Goal: Task Accomplishment & Management: Use online tool/utility

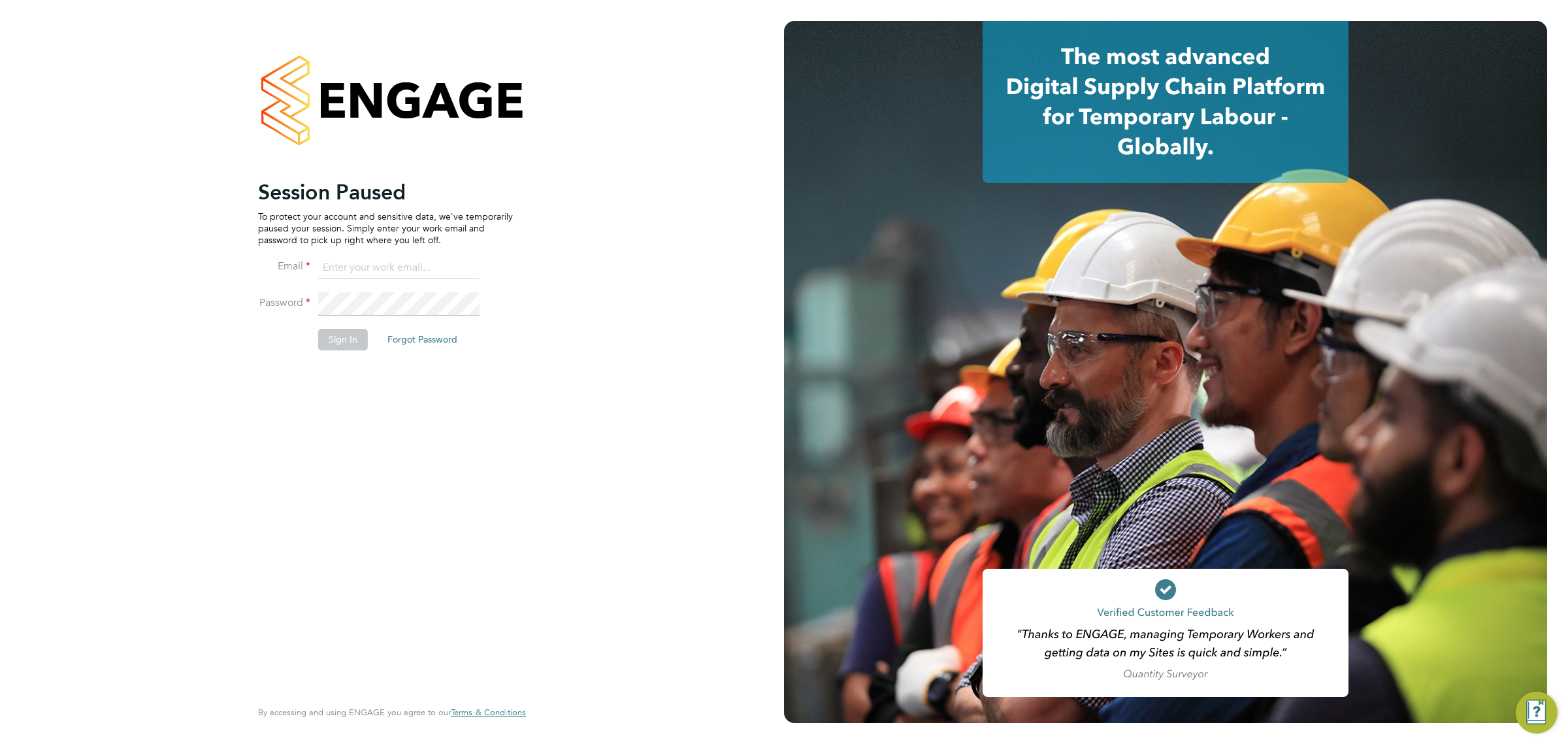
type input "[PERSON_NAME][EMAIL_ADDRESS][DOMAIN_NAME][PERSON_NAME]"
click at [348, 345] on button "Sign In" at bounding box center [343, 340] width 50 height 21
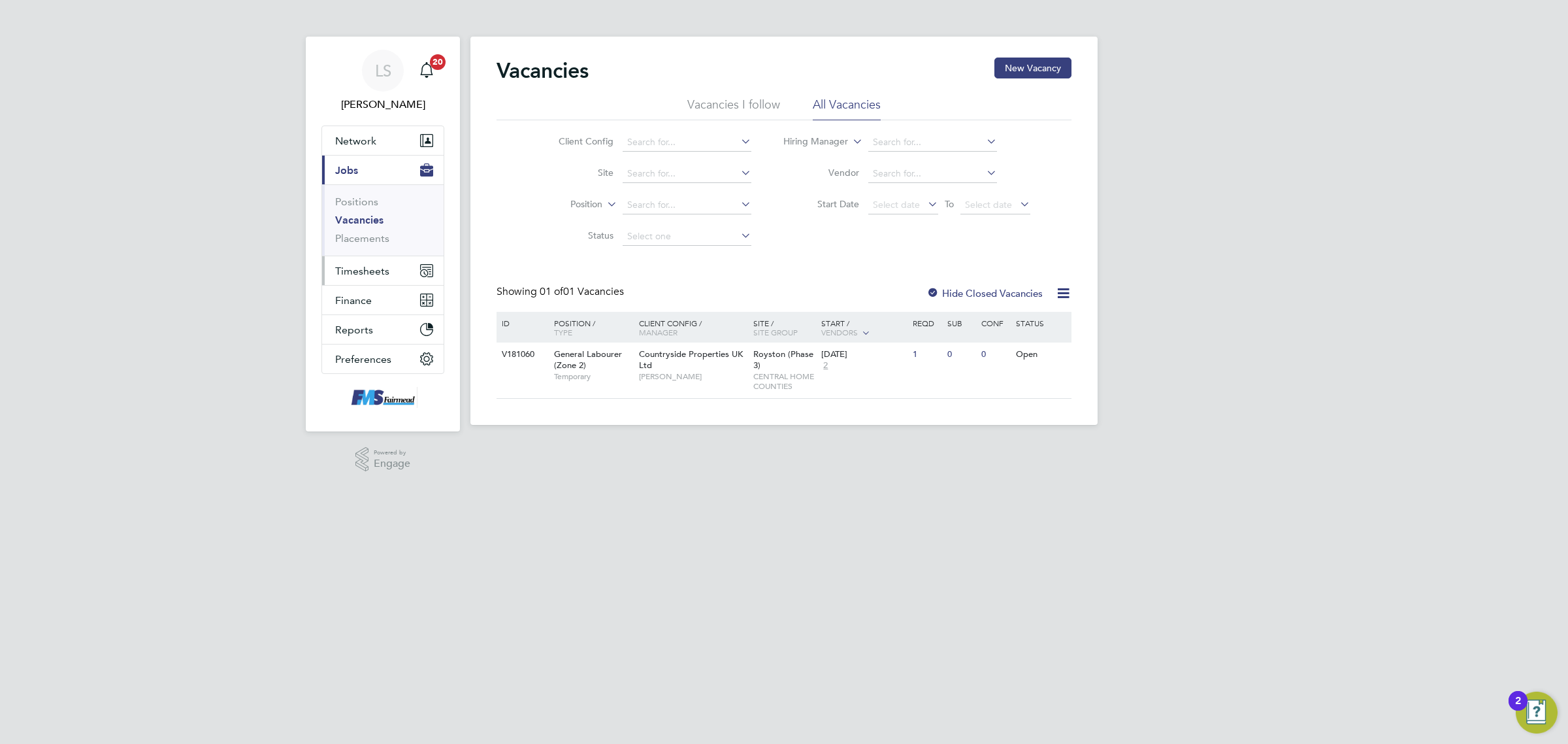
click at [350, 268] on span "Timesheets" at bounding box center [362, 271] width 54 height 12
click at [373, 229] on link "Timesheets" at bounding box center [362, 231] width 54 height 12
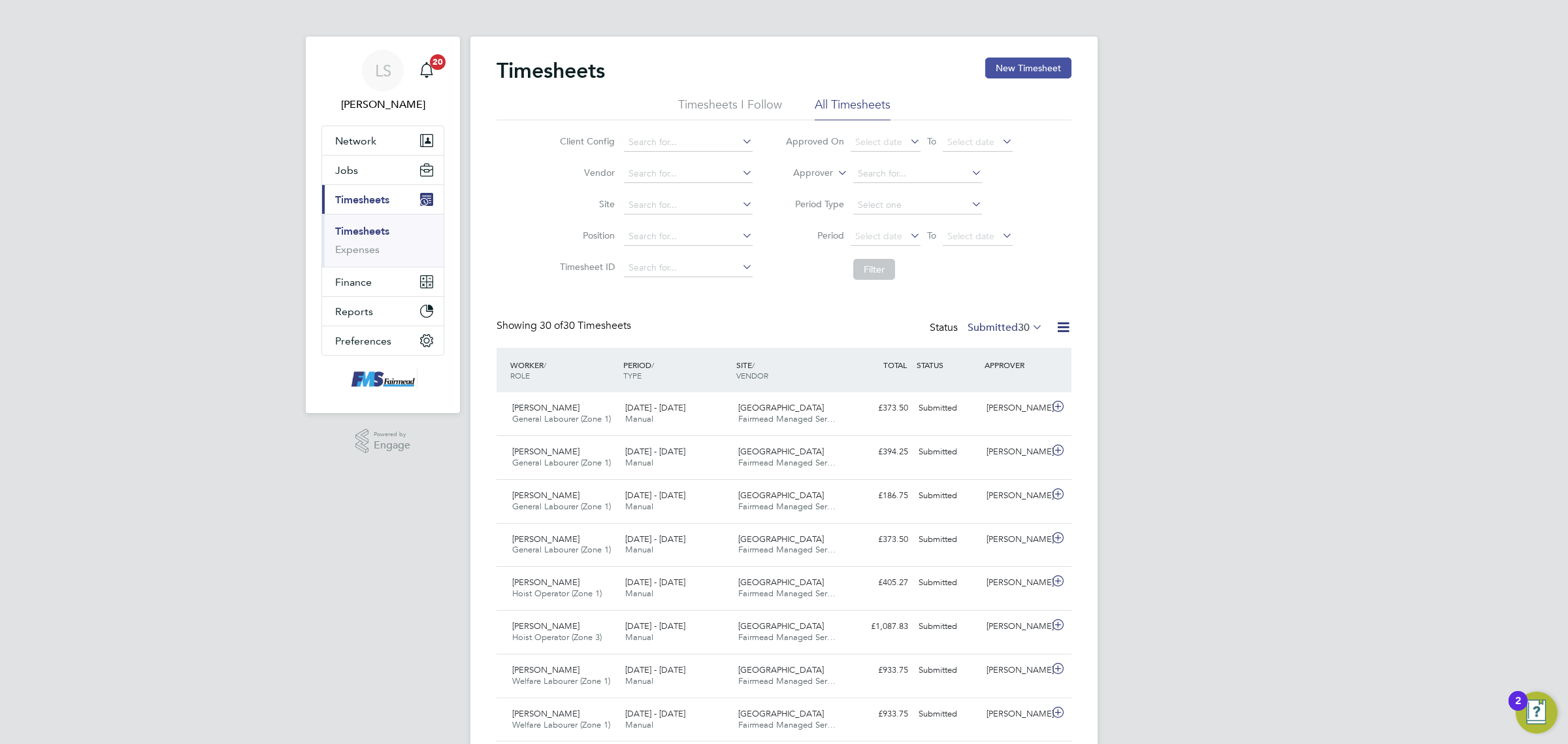
click at [1038, 65] on button "New Timesheet" at bounding box center [1028, 68] width 86 height 21
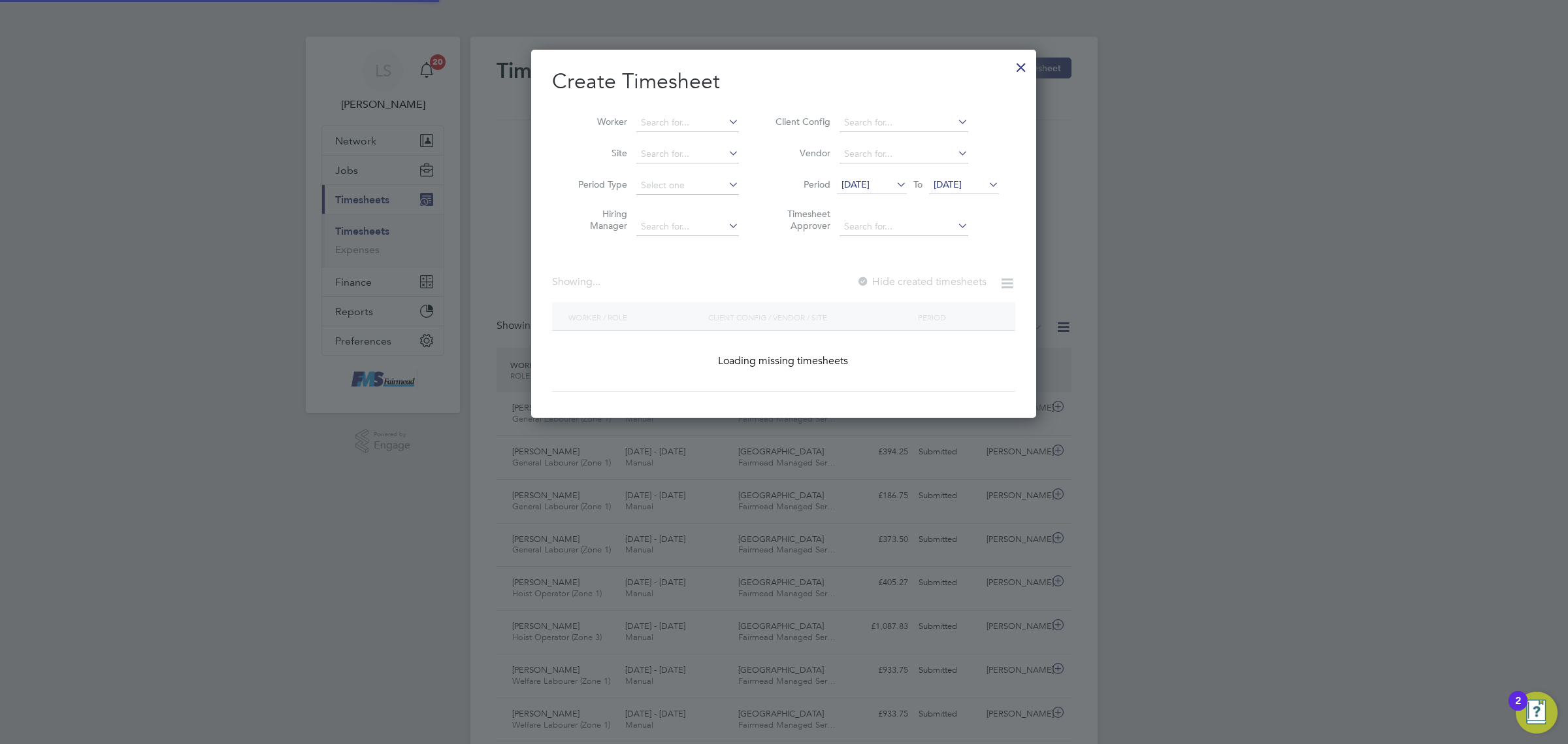
scroll to position [1432, 505]
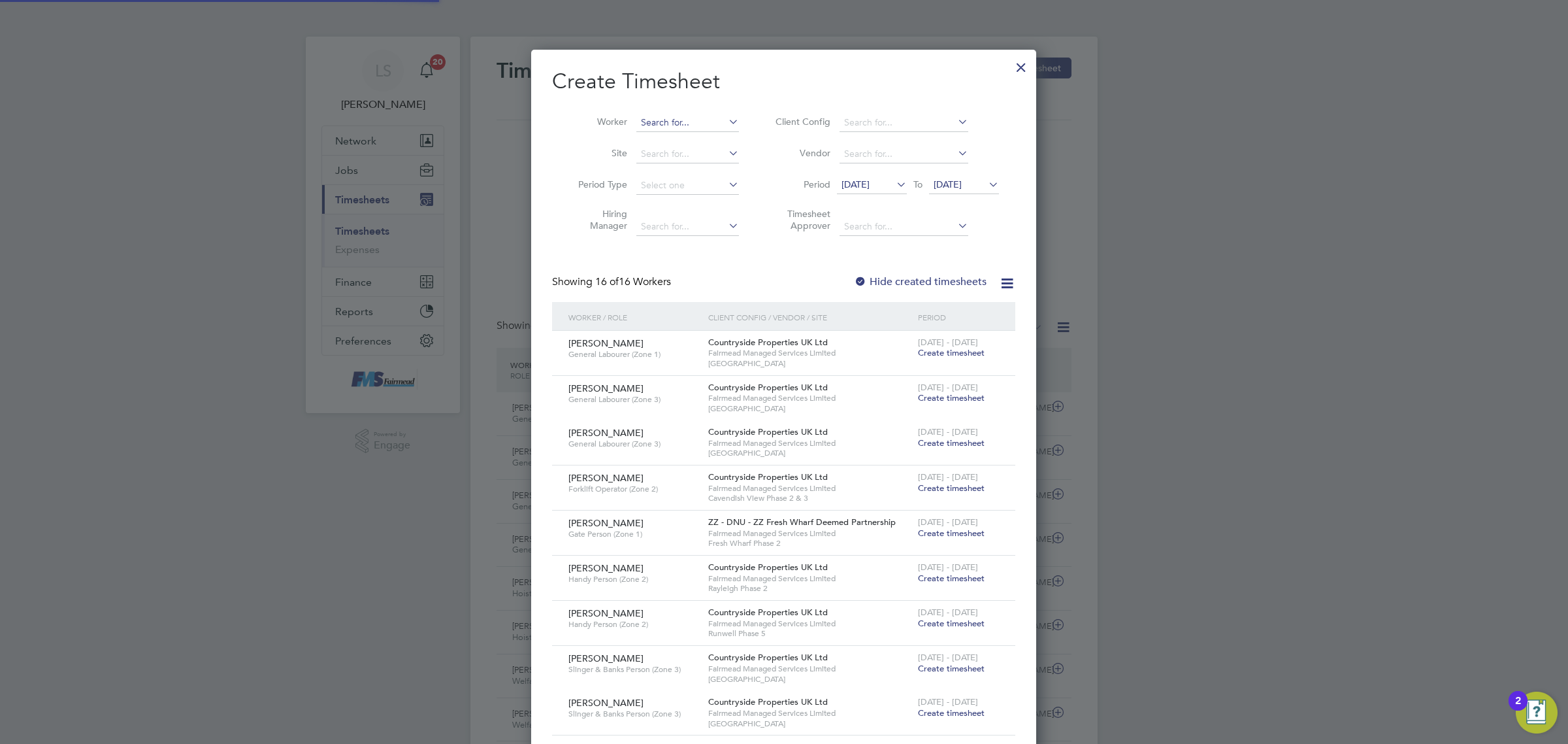
click at [700, 119] on input at bounding box center [687, 123] width 102 height 18
click at [717, 136] on b "[PERSON_NAME]" at bounding box center [754, 141] width 76 height 11
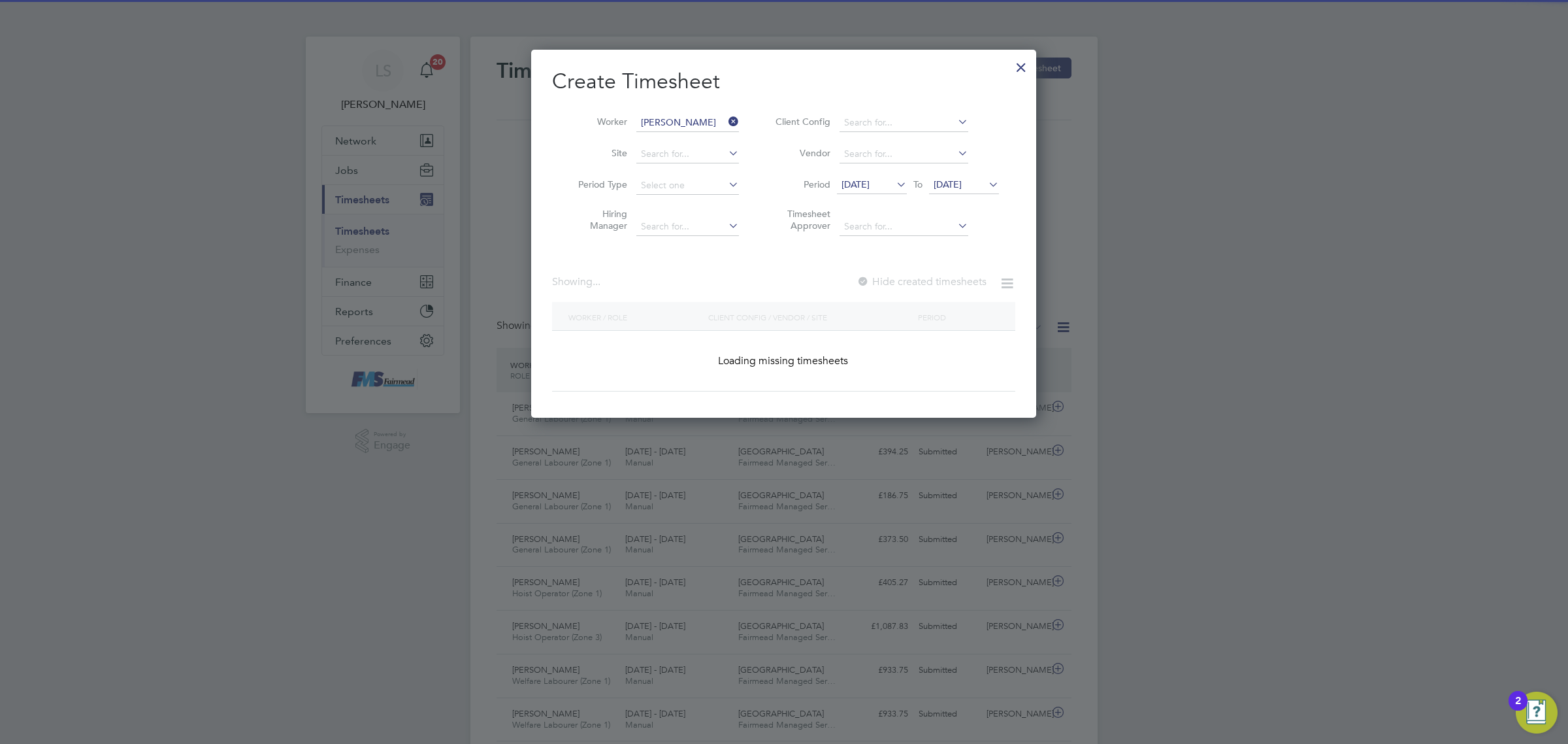
type input "[PERSON_NAME]"
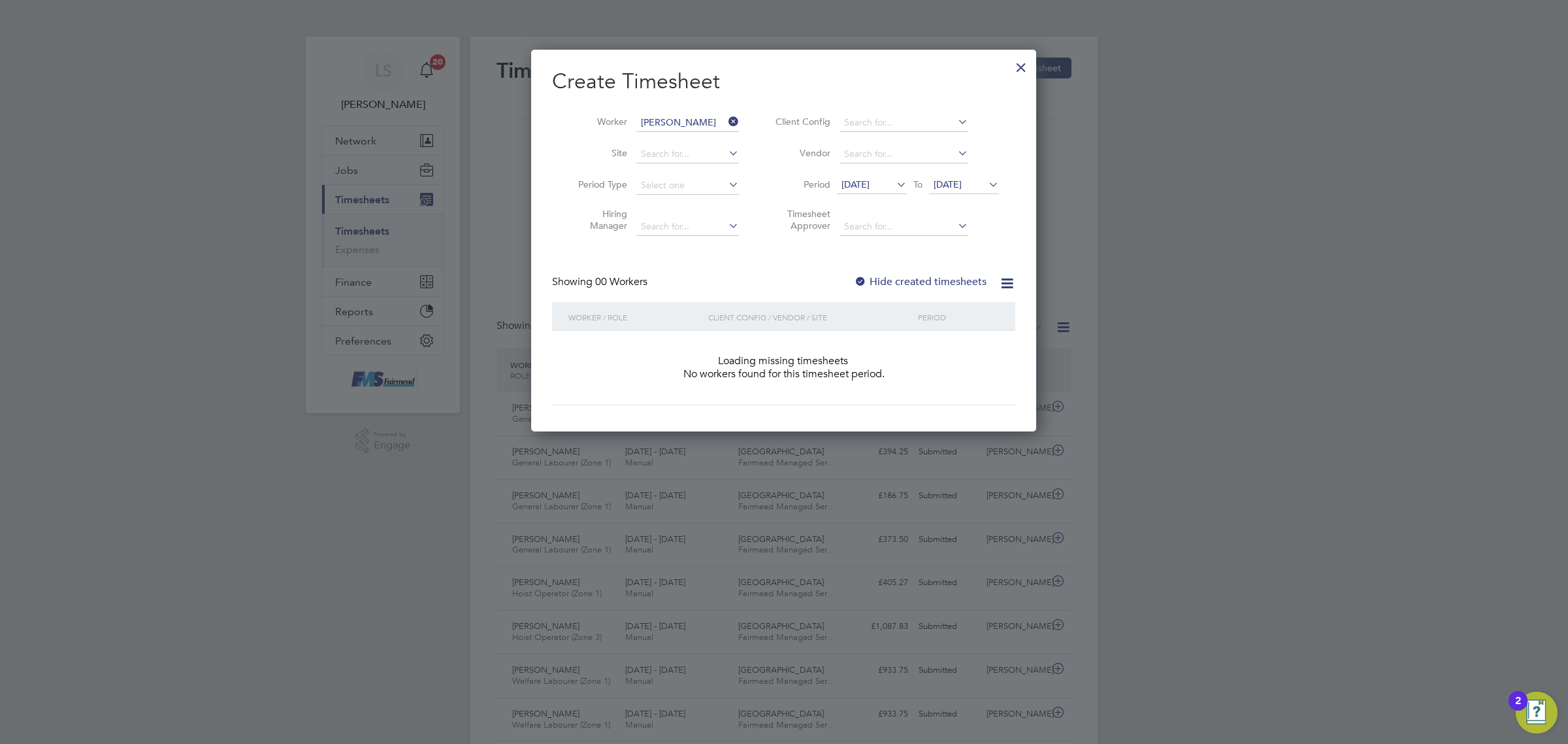
scroll to position [367, 505]
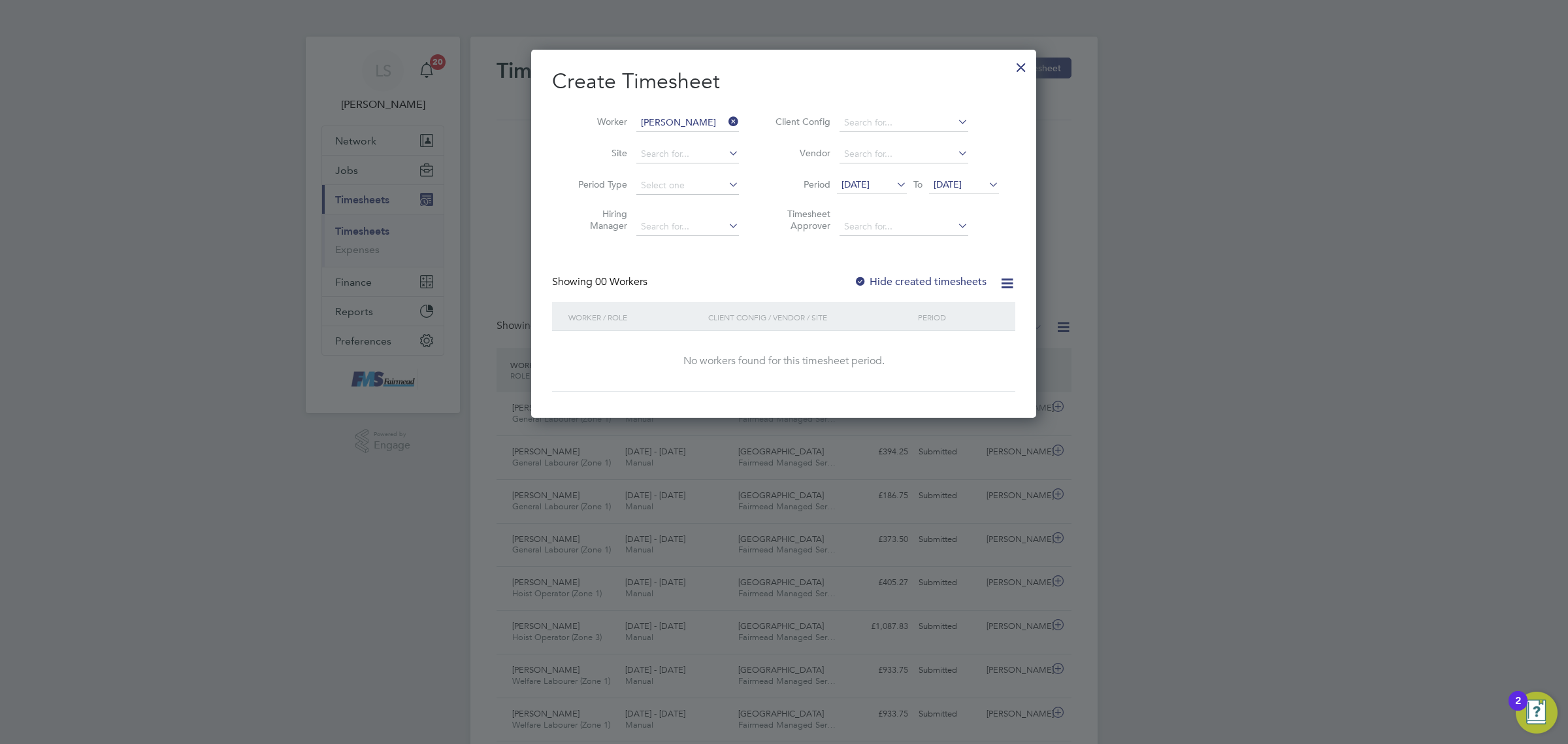
click at [926, 285] on label "Hide created timesheets" at bounding box center [920, 282] width 133 height 13
click at [928, 282] on label "Hide created timesheets" at bounding box center [920, 282] width 133 height 13
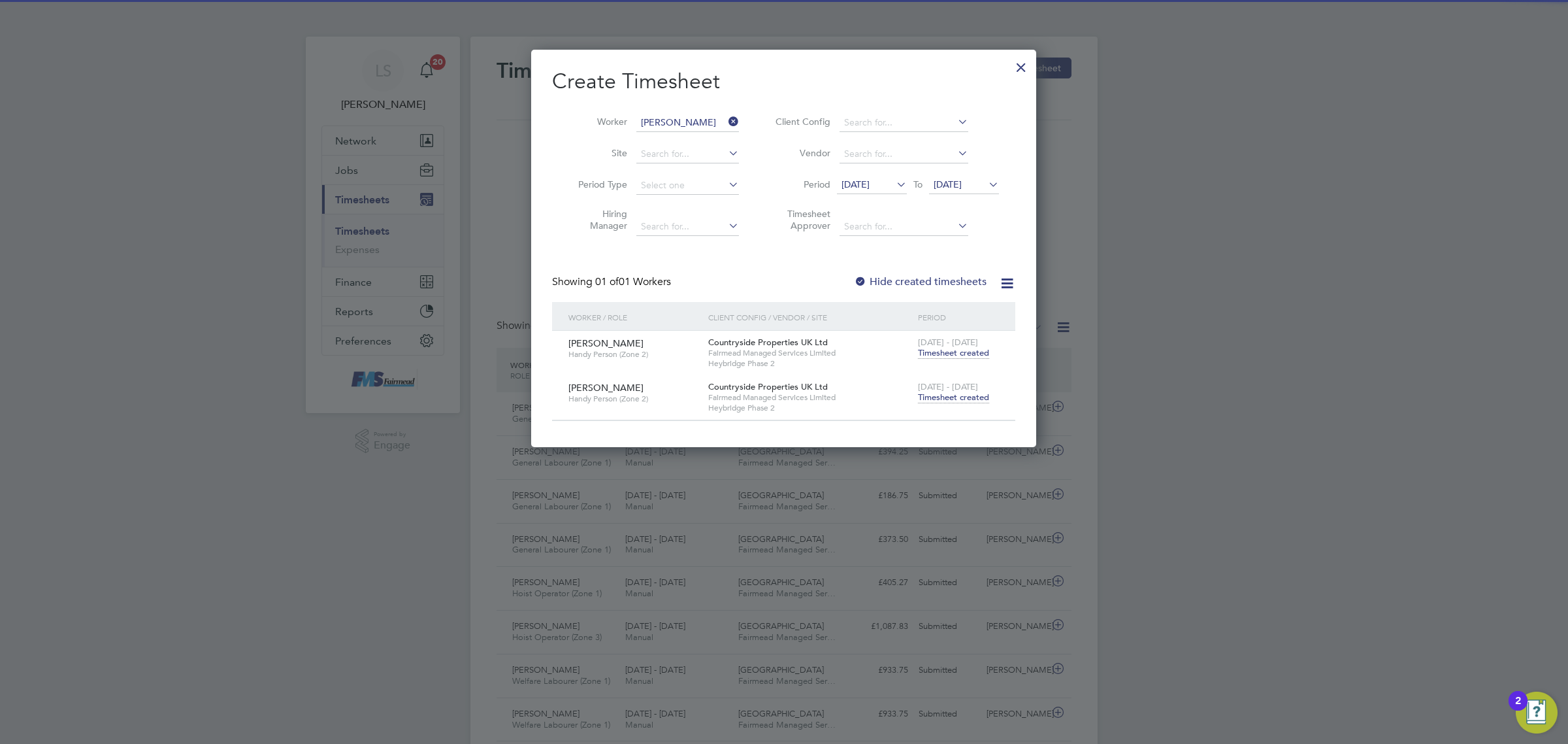
click at [956, 407] on div "[DATE] - [DATE] Timesheet created" at bounding box center [959, 393] width 88 height 35
click at [959, 401] on span "Timesheet created" at bounding box center [953, 398] width 71 height 11
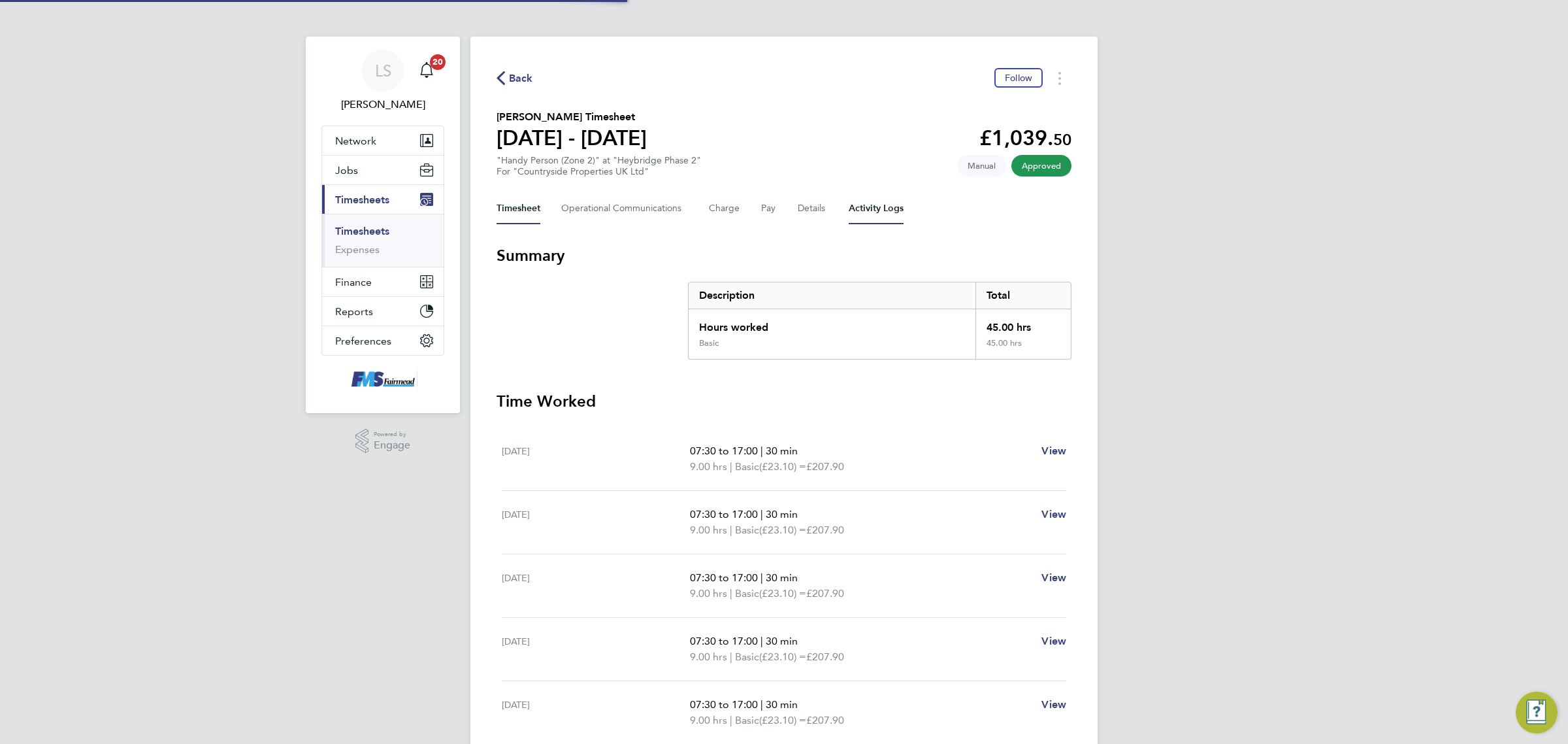
click at [900, 205] on div "Timesheet Operational Communications Charge Pay Details Activity Logs" at bounding box center [784, 209] width 575 height 31
click at [899, 207] on Logs-tab "Activity Logs" at bounding box center [876, 209] width 55 height 31
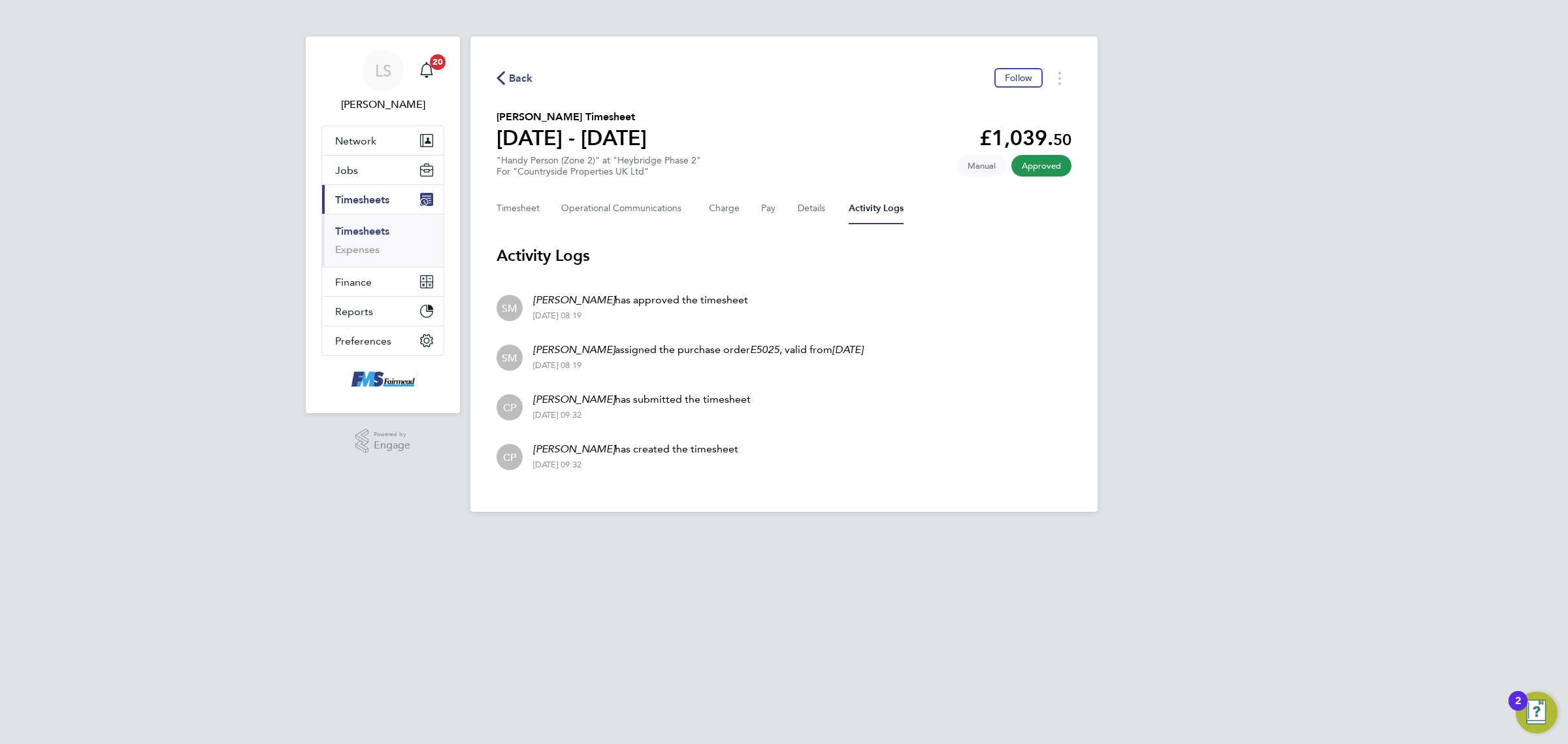
drag, startPoint x: 366, startPoint y: 233, endPoint x: 382, endPoint y: 229, distance: 16.5
click at [366, 233] on link "Timesheets" at bounding box center [362, 231] width 54 height 12
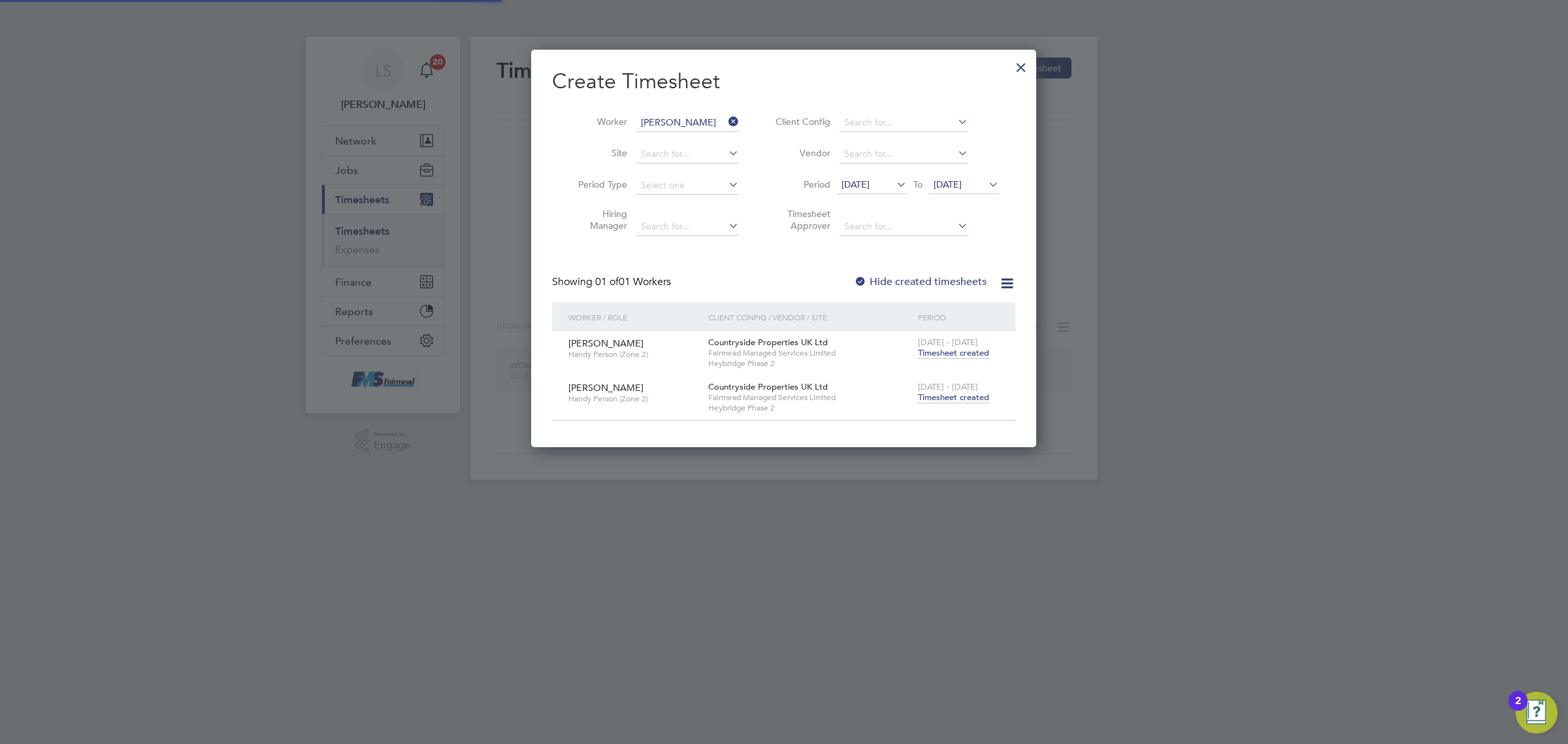
scroll to position [397, 505]
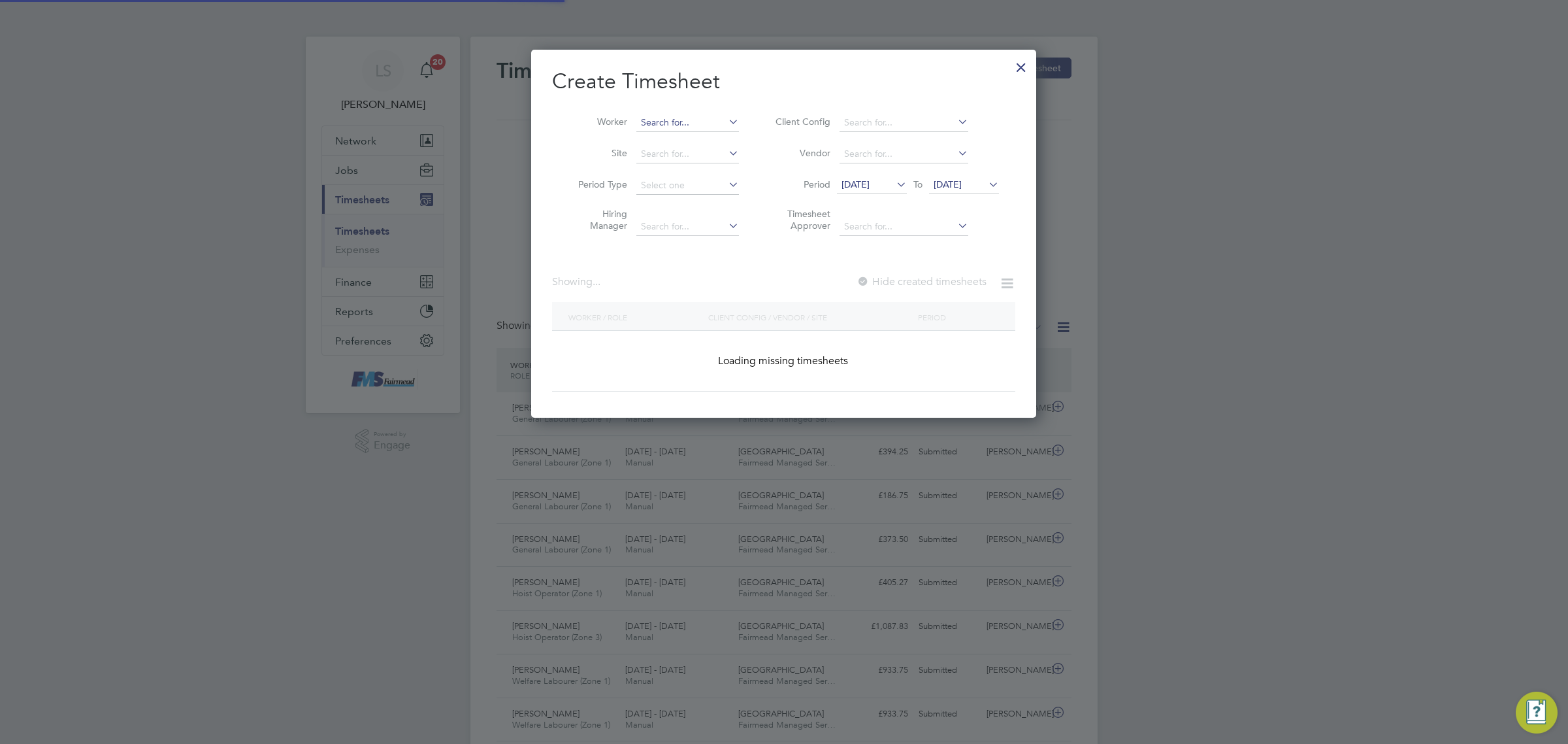
click at [663, 124] on input at bounding box center [687, 123] width 102 height 18
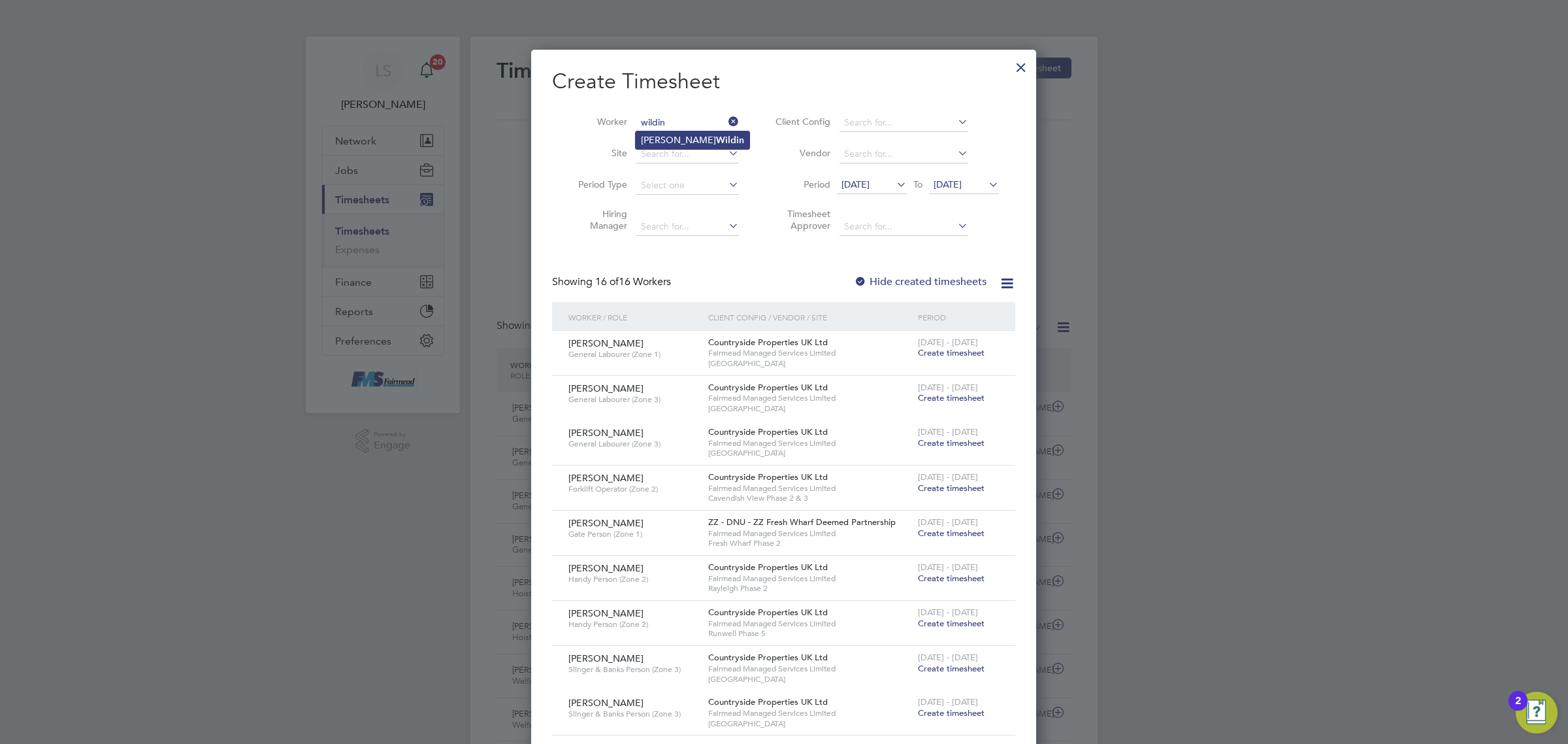
click at [717, 135] on b "Wildin" at bounding box center [730, 141] width 28 height 11
type input "[PERSON_NAME]"
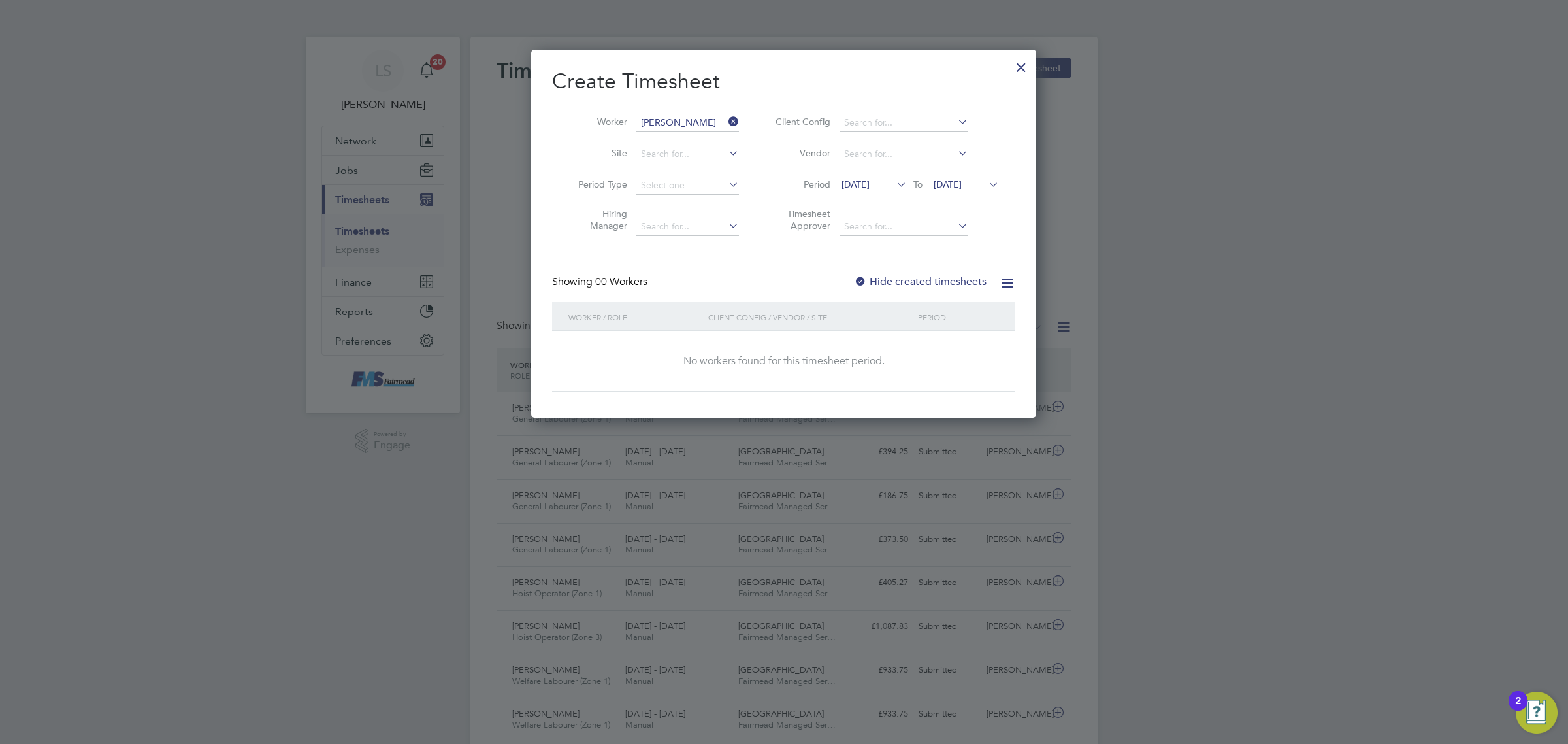
click at [935, 275] on label "Hide created timesheets" at bounding box center [920, 282] width 133 height 13
click at [934, 278] on label "Hide created timesheets" at bounding box center [920, 282] width 133 height 13
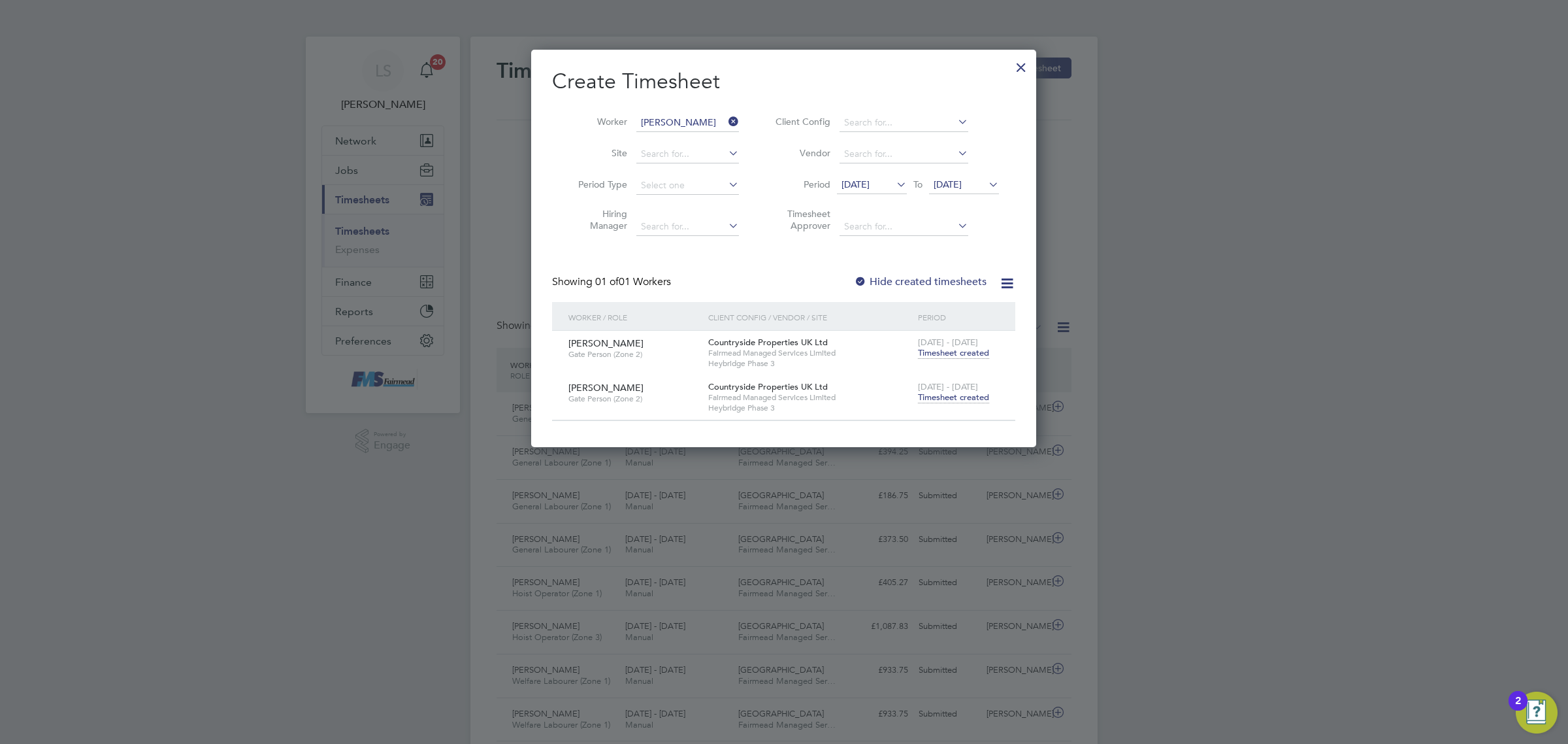
click at [938, 394] on span "Timesheet created" at bounding box center [953, 398] width 71 height 11
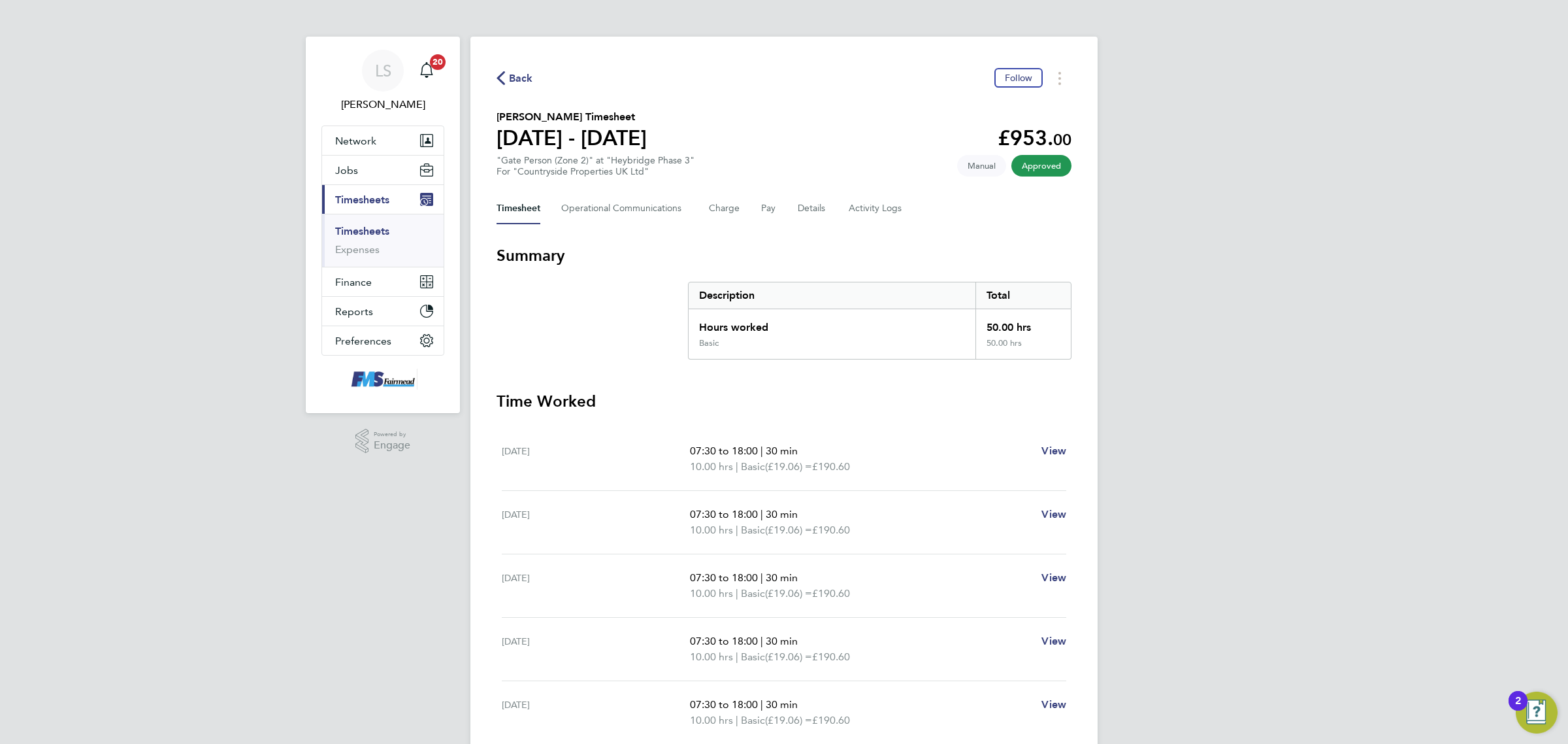
click at [834, 192] on div "Back Follow [PERSON_NAME] Timesheet [DATE] - [DATE] £953. 00 "Gate Person (Zone…" at bounding box center [784, 485] width 627 height 898
click at [867, 210] on Logs-tab "Activity Logs" at bounding box center [876, 209] width 55 height 31
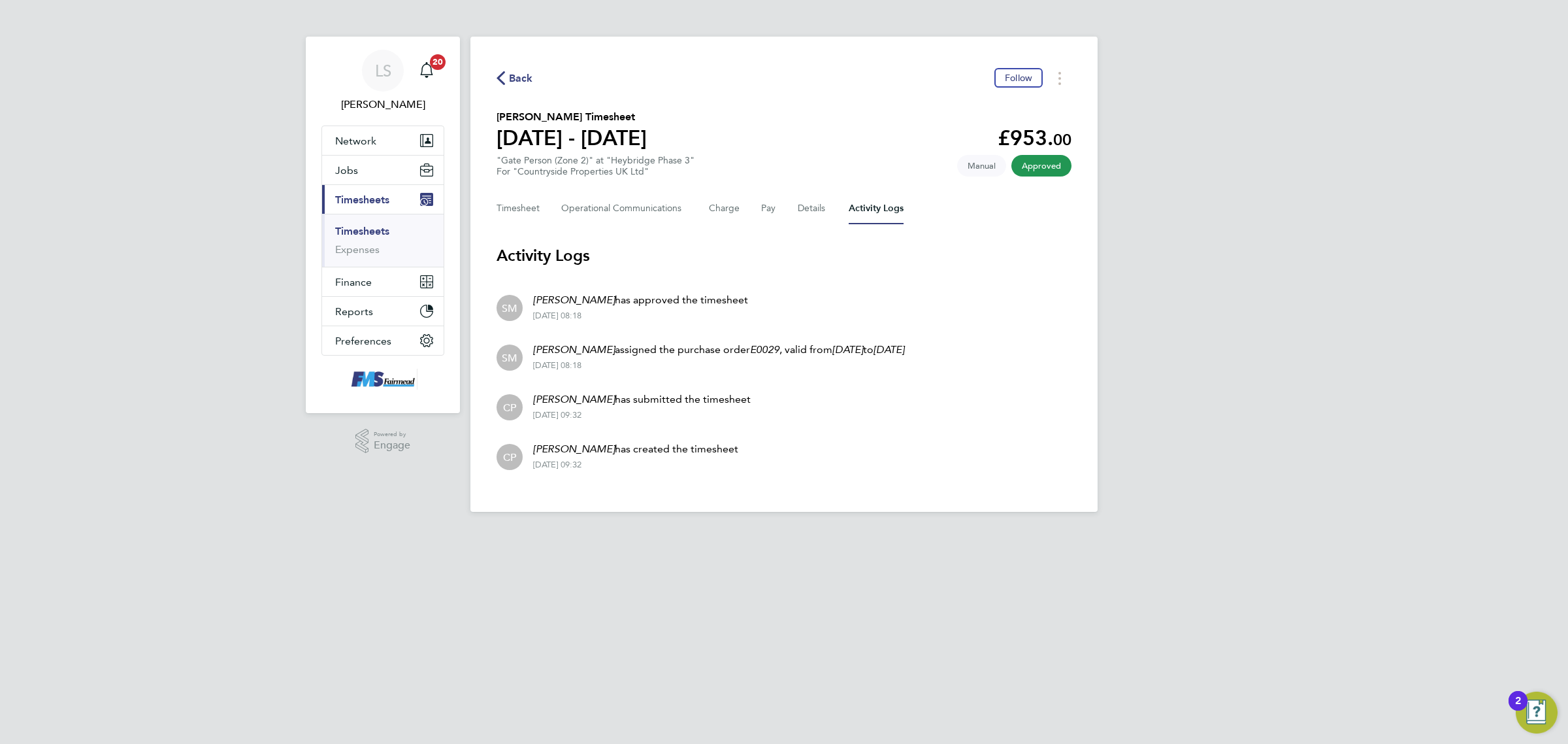
click at [370, 226] on link "Timesheets" at bounding box center [362, 231] width 54 height 12
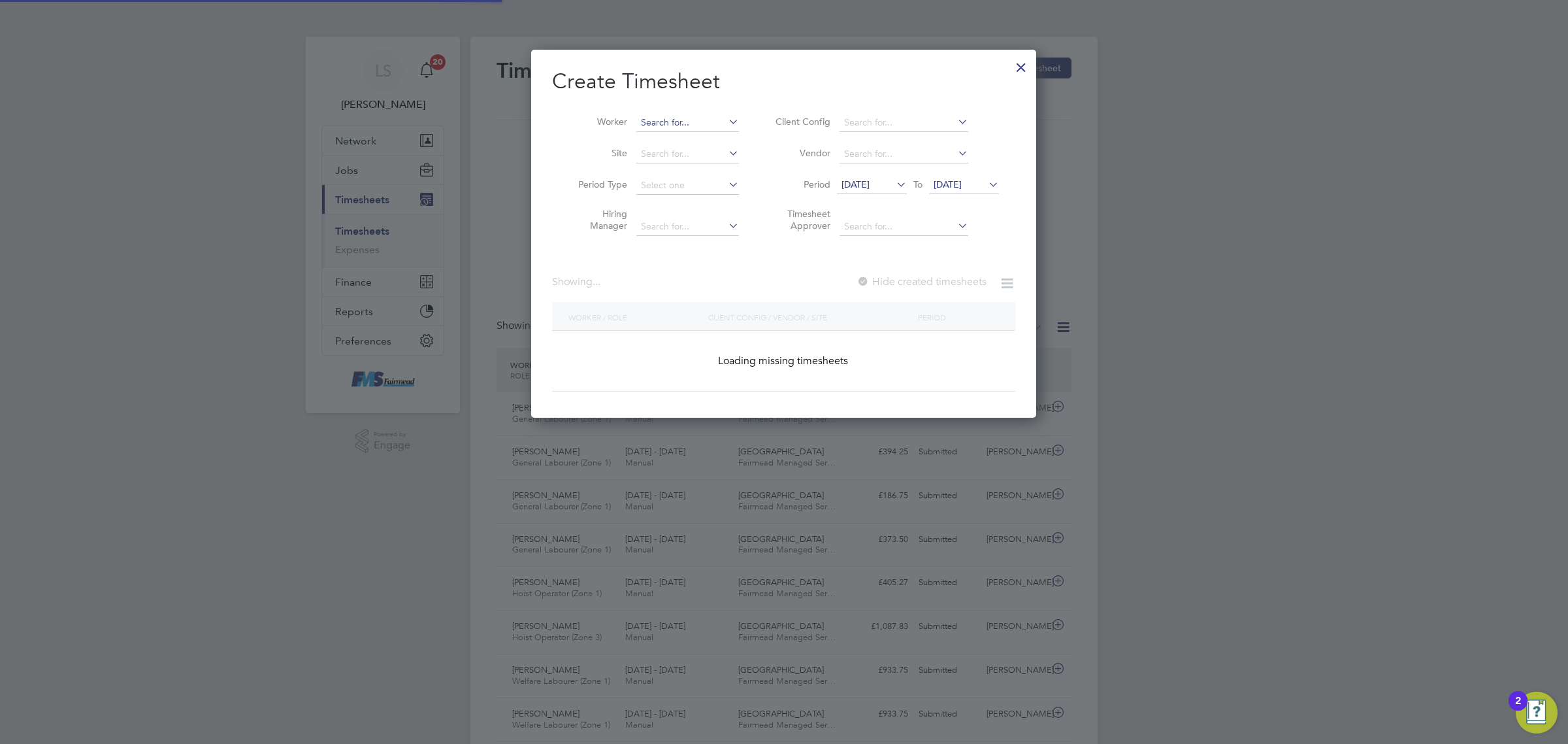
click at [700, 119] on input at bounding box center [687, 123] width 102 height 18
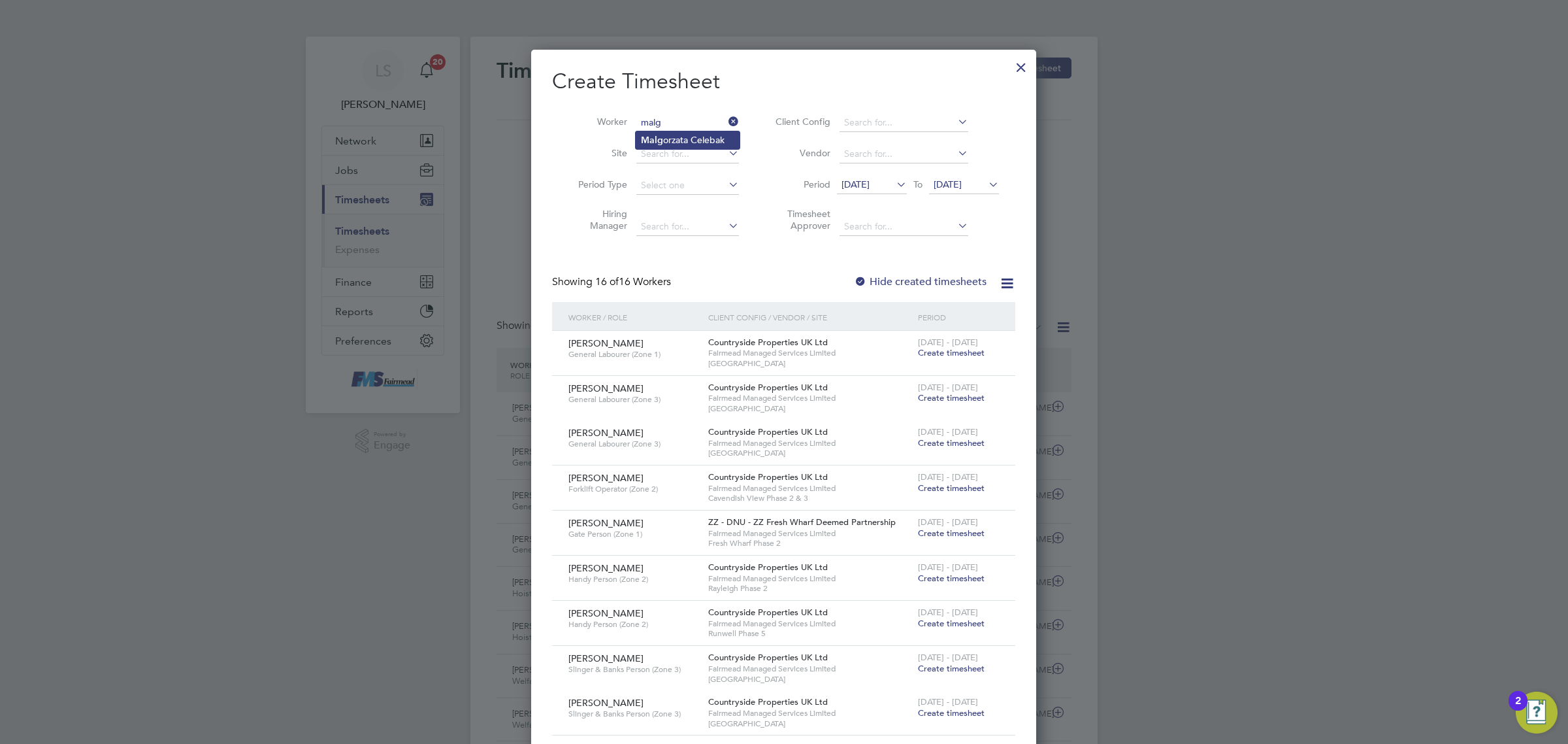
click at [706, 138] on li "Malg orzata Celebak" at bounding box center [687, 141] width 104 height 18
type input "[PERSON_NAME]"
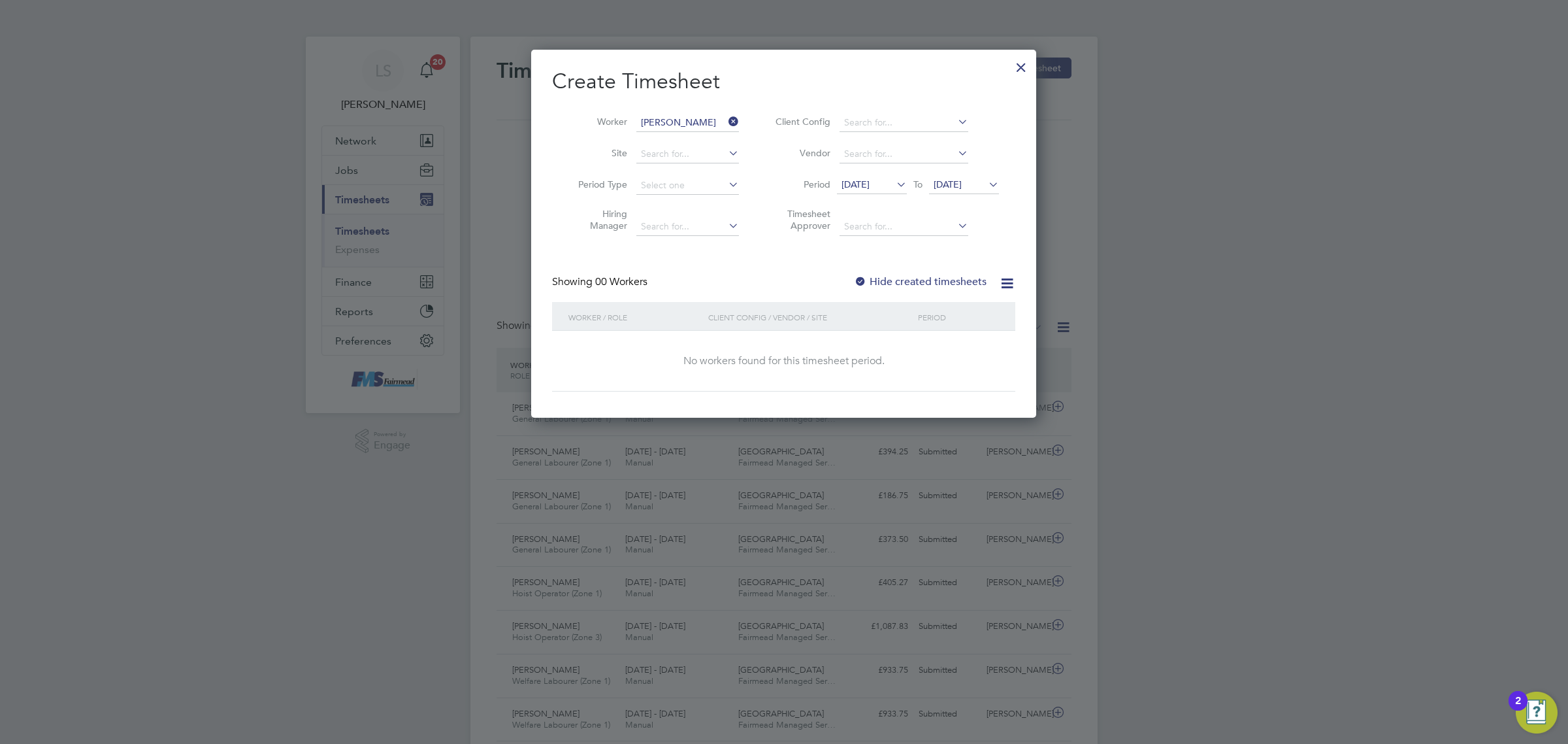
click at [931, 282] on label "Hide created timesheets" at bounding box center [920, 282] width 133 height 13
click at [932, 282] on label "Hide created timesheets" at bounding box center [920, 282] width 133 height 13
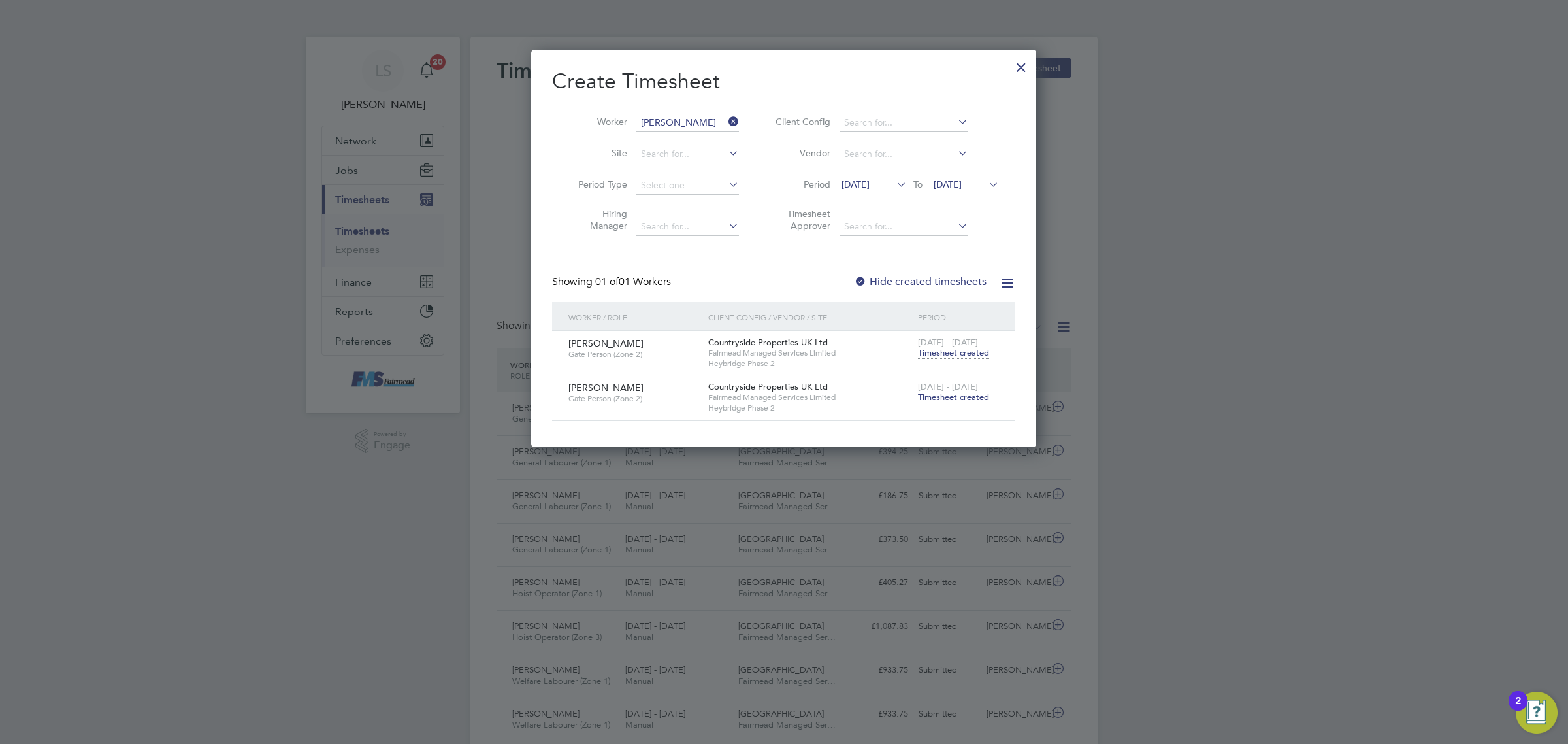
click at [953, 400] on span "Timesheet created" at bounding box center [953, 398] width 71 height 11
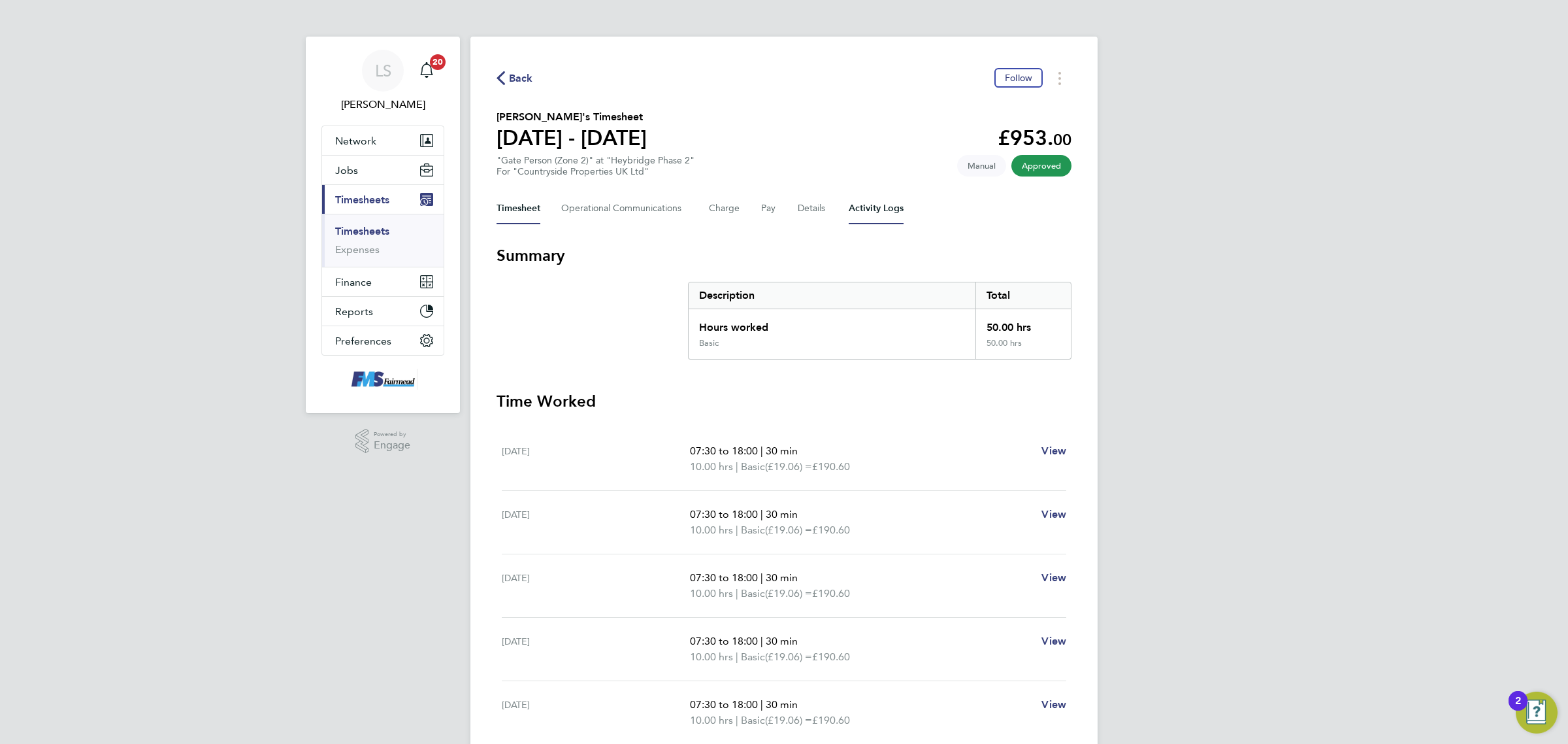
click at [874, 208] on Logs-tab "Activity Logs" at bounding box center [876, 209] width 55 height 31
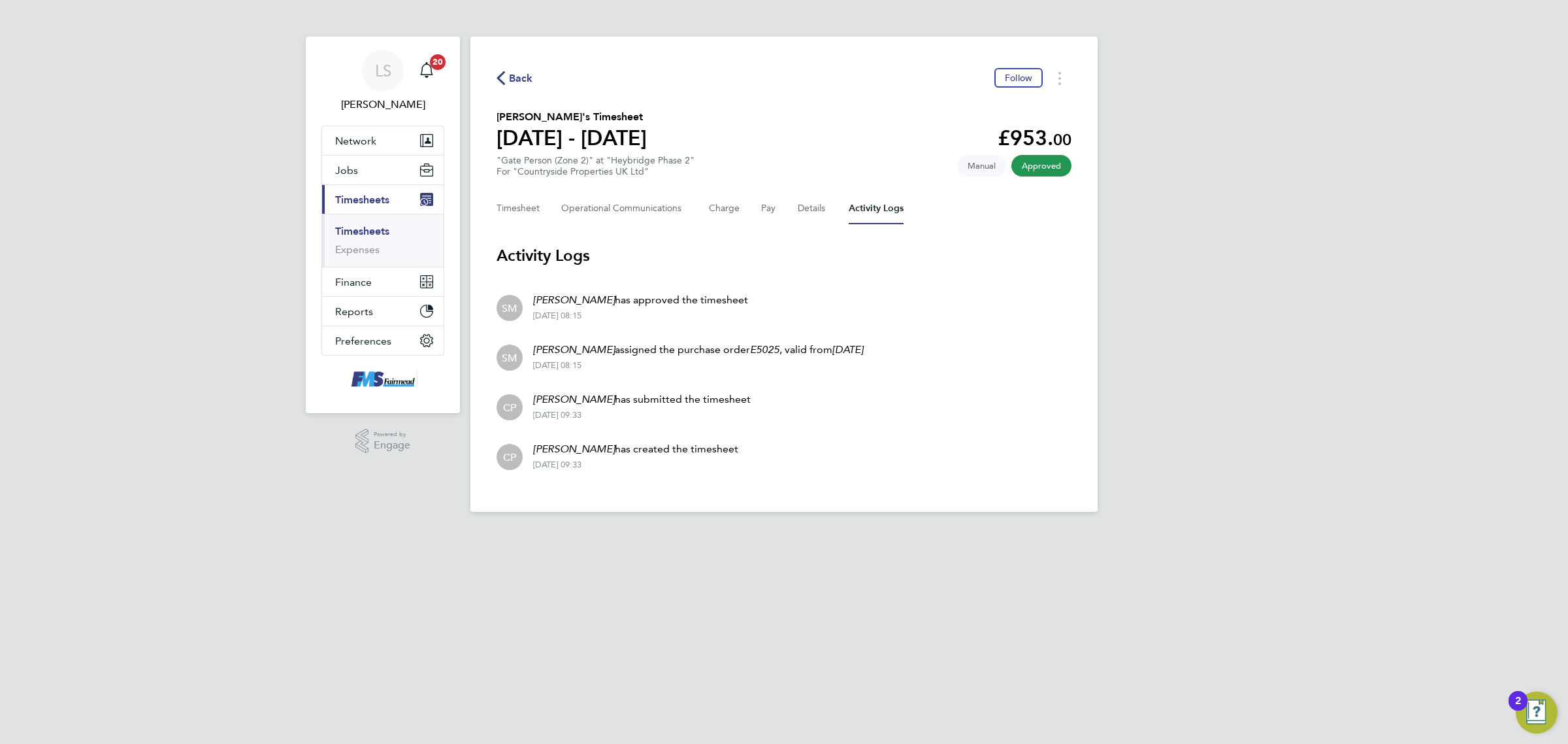
drag, startPoint x: 379, startPoint y: 232, endPoint x: 747, endPoint y: 112, distance: 387.1
click at [379, 232] on link "Timesheets" at bounding box center [362, 231] width 54 height 12
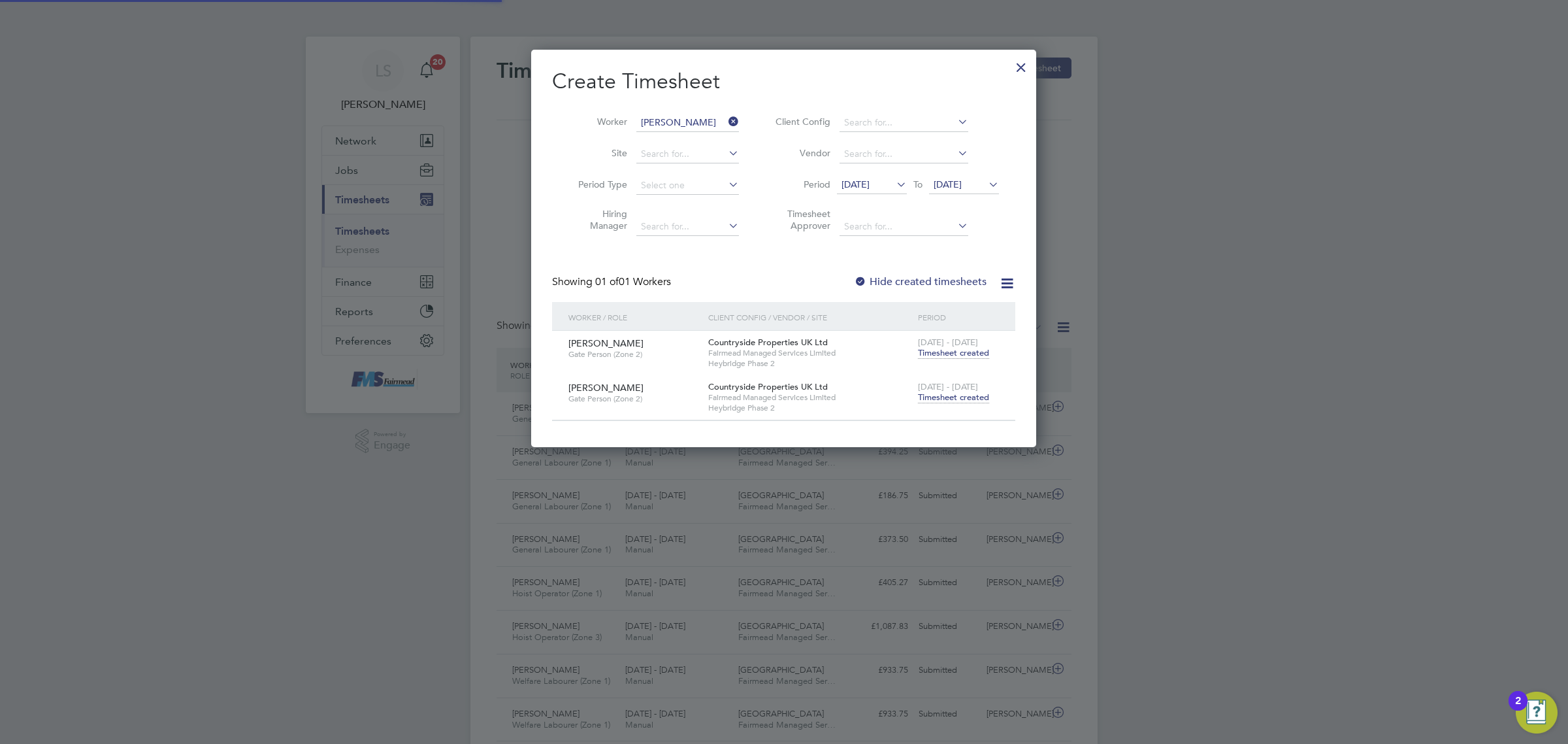
click at [691, 110] on li "Worker [PERSON_NAME]" at bounding box center [654, 123] width 203 height 31
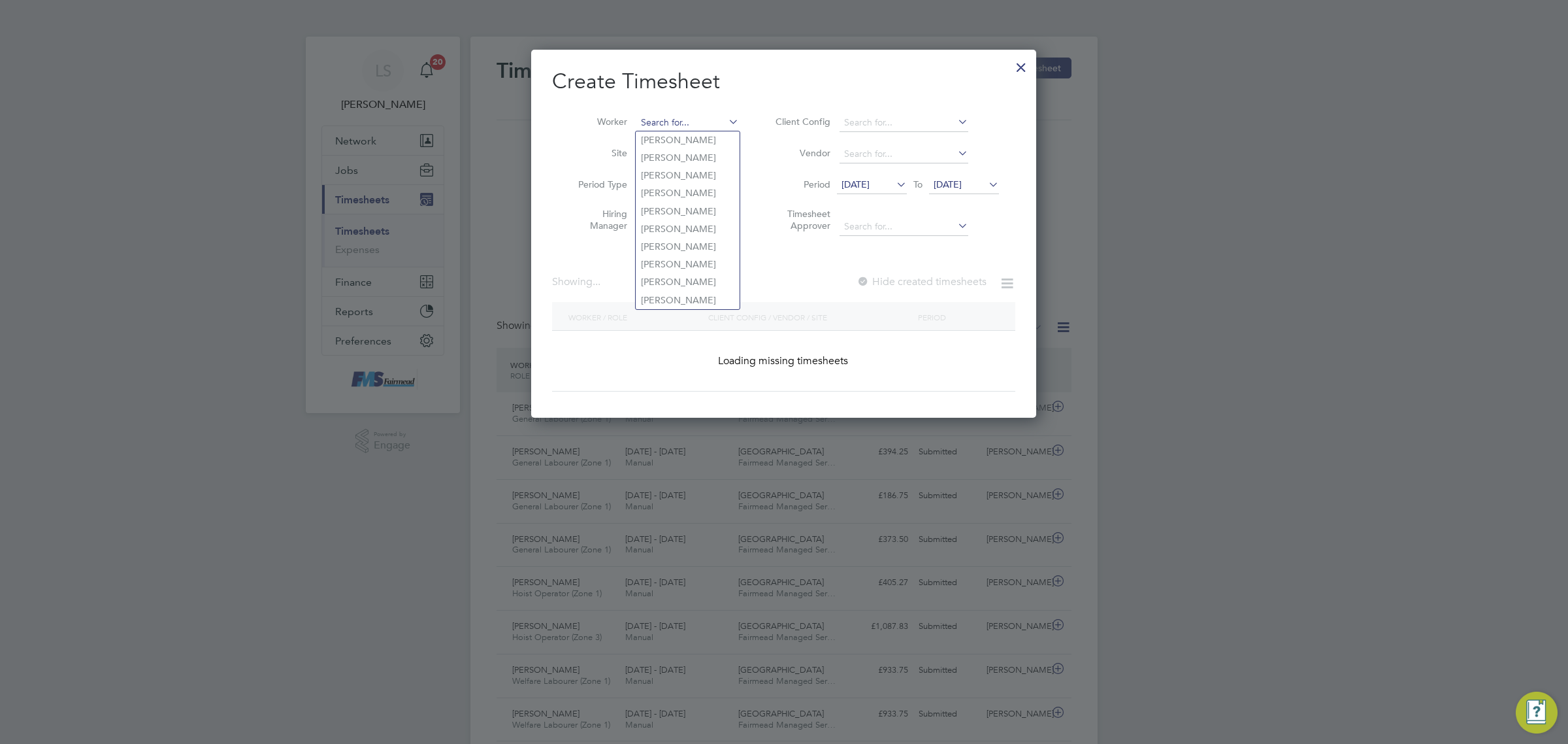
click at [694, 124] on input at bounding box center [687, 123] width 102 height 18
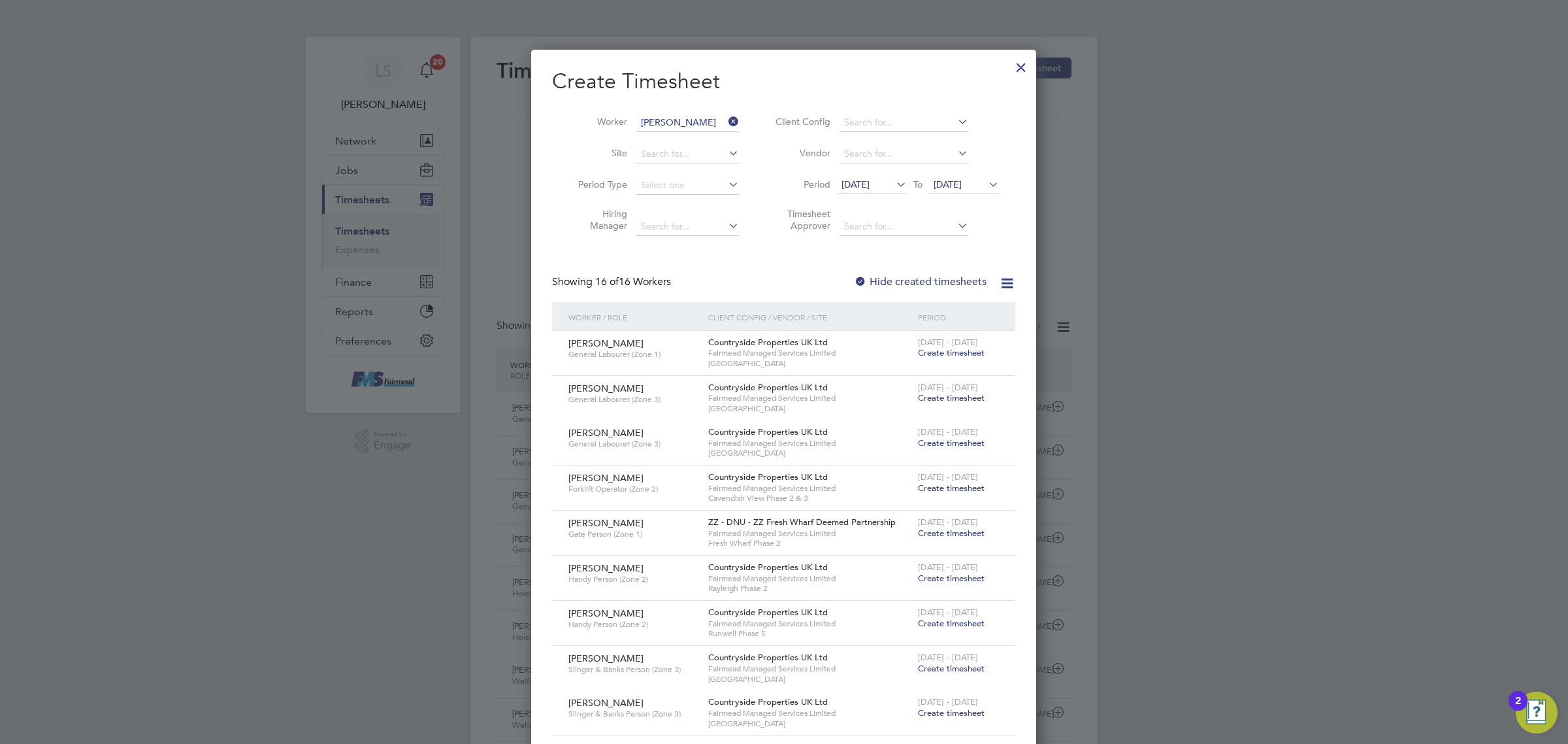
click at [672, 145] on li "[PERSON_NAME] ~[PERSON_NAME]" at bounding box center [692, 141] width 114 height 18
type input "[PERSON_NAME] ~[PERSON_NAME]"
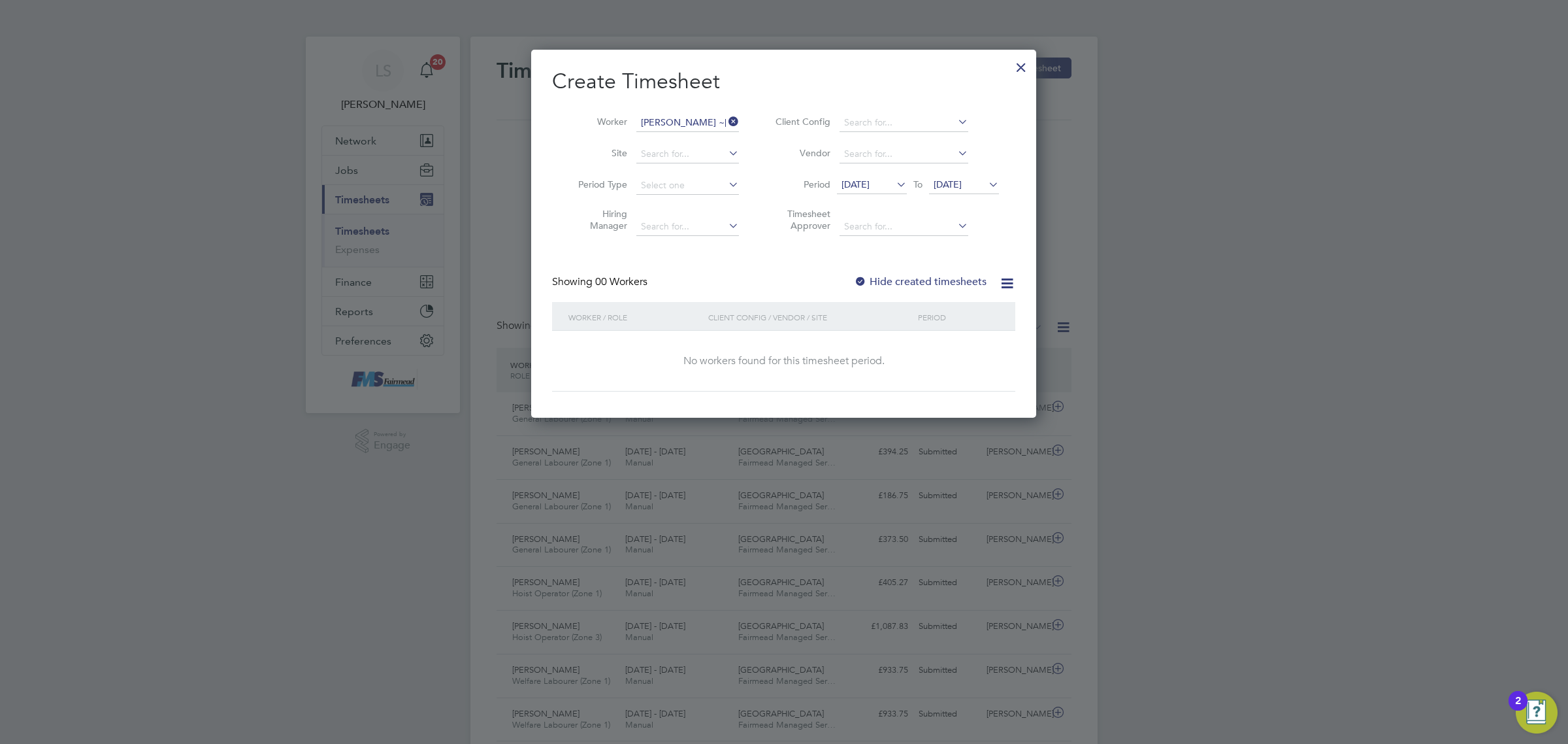
click at [930, 282] on label "Hide created timesheets" at bounding box center [920, 282] width 133 height 13
click at [928, 286] on label "Hide created timesheets" at bounding box center [920, 282] width 133 height 13
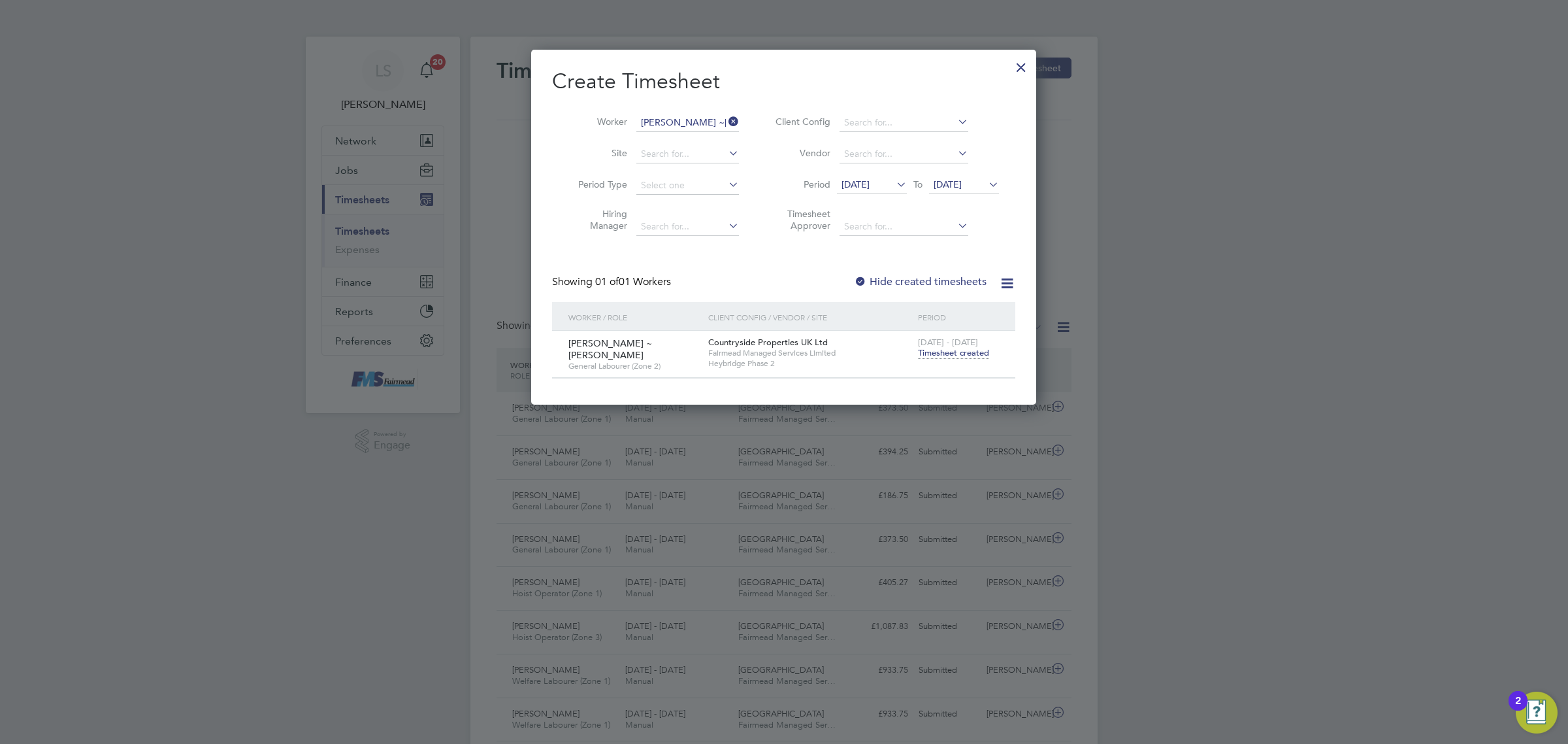
click at [955, 355] on span "Timesheet created" at bounding box center [953, 353] width 71 height 11
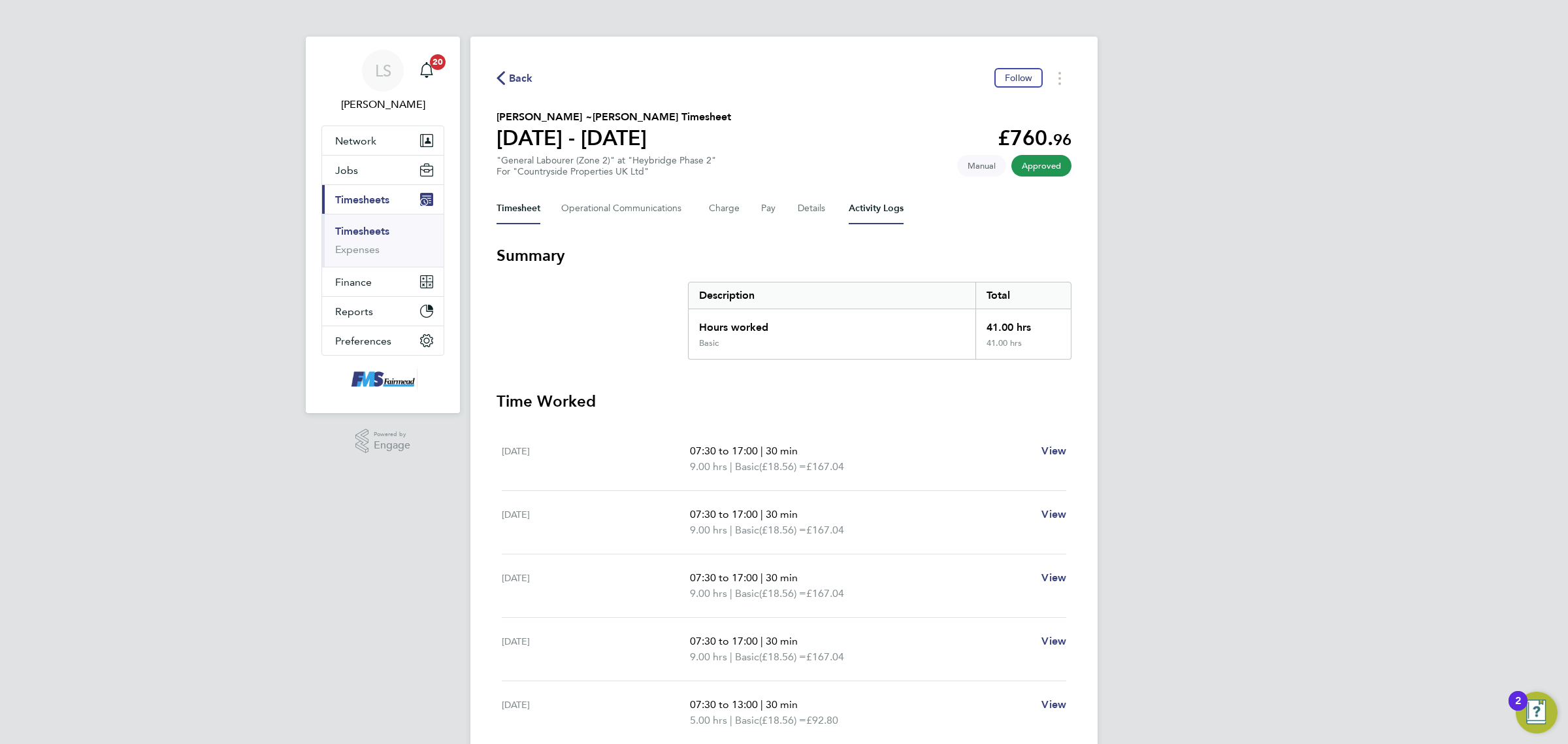
click at [887, 210] on Logs-tab "Activity Logs" at bounding box center [876, 209] width 55 height 31
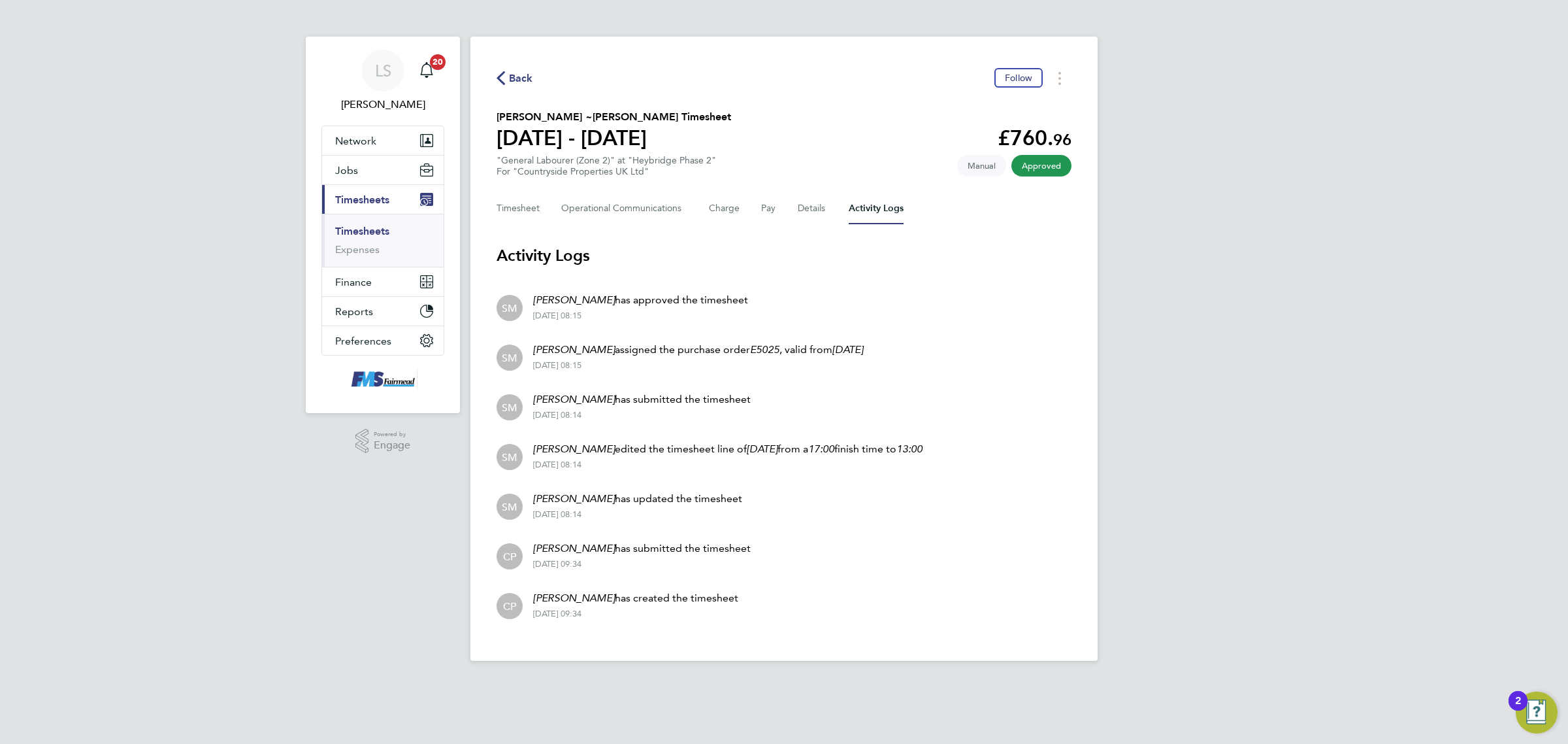
click at [357, 233] on link "Timesheets" at bounding box center [362, 231] width 54 height 12
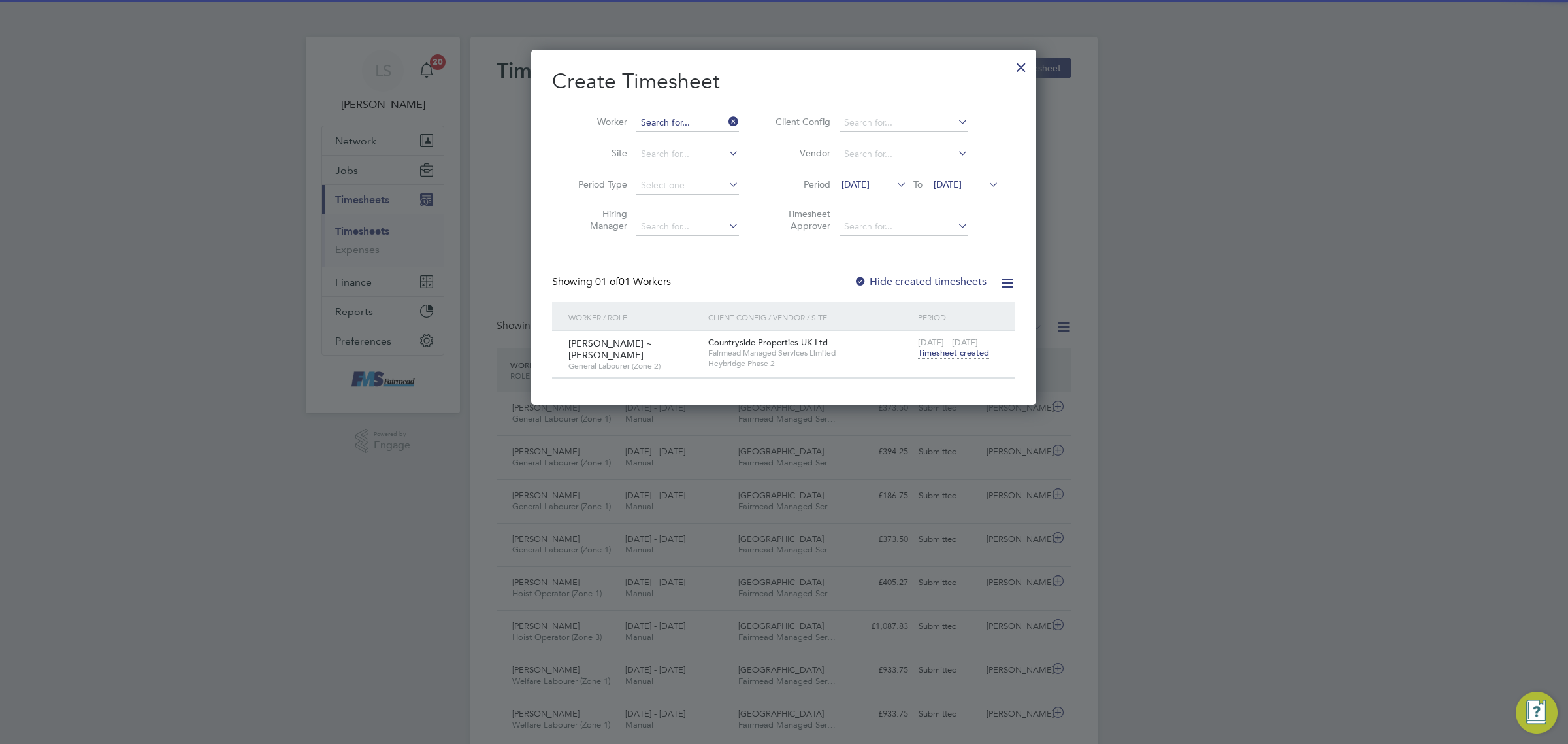
click at [704, 122] on input at bounding box center [687, 123] width 102 height 18
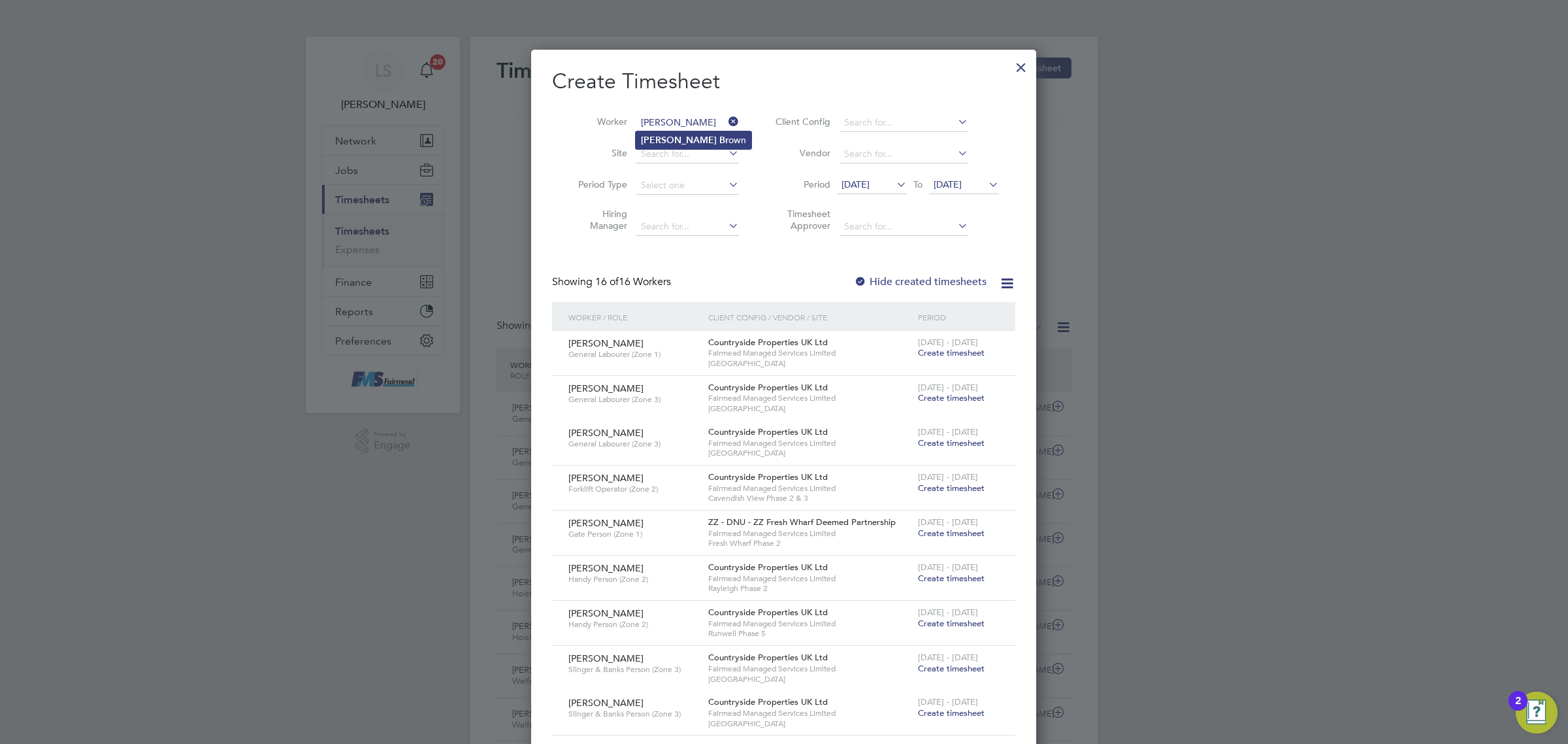
click at [710, 138] on li "[PERSON_NAME] own" at bounding box center [693, 141] width 115 height 18
type input "[PERSON_NAME] [PERSON_NAME]"
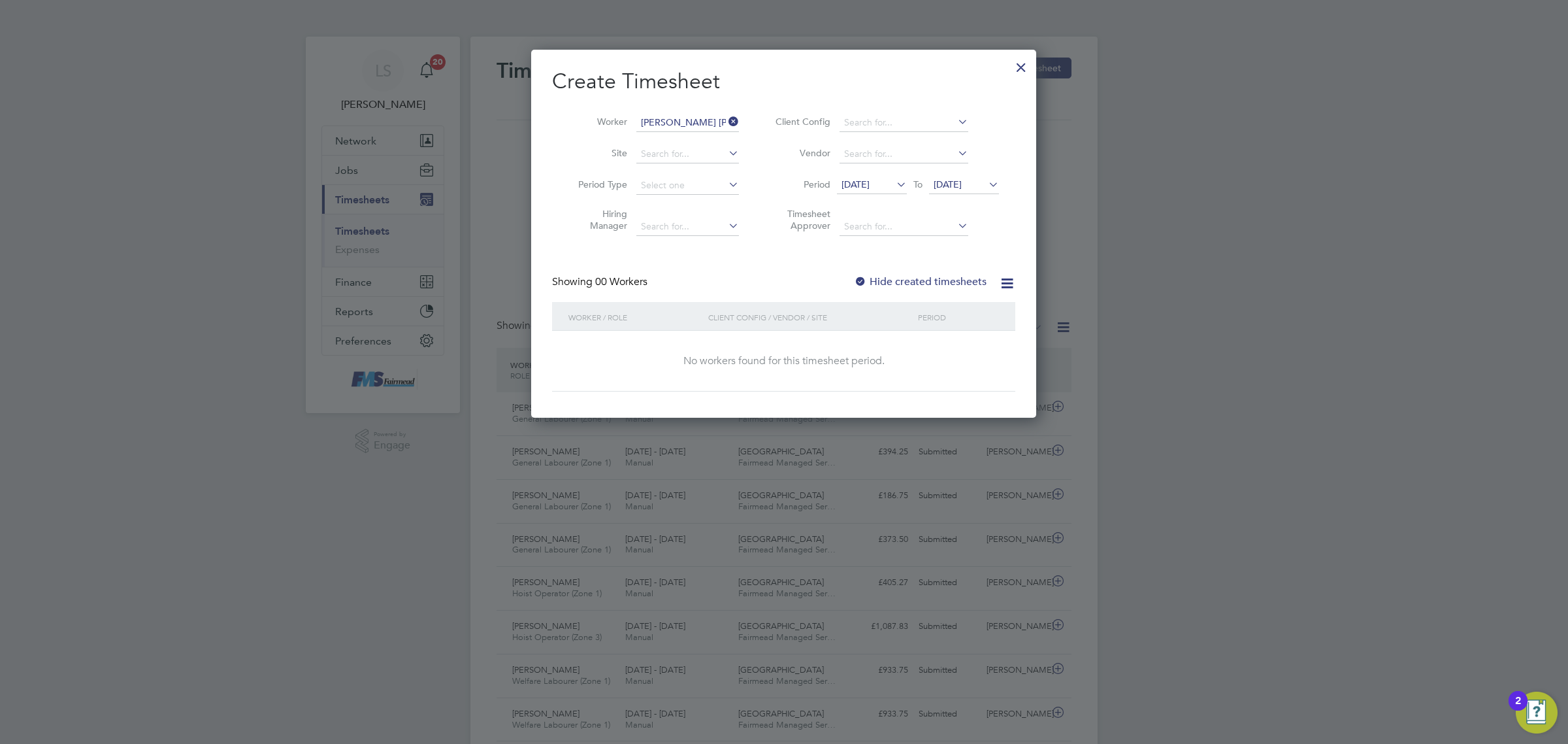
click at [935, 275] on label "Hide created timesheets" at bounding box center [920, 282] width 133 height 13
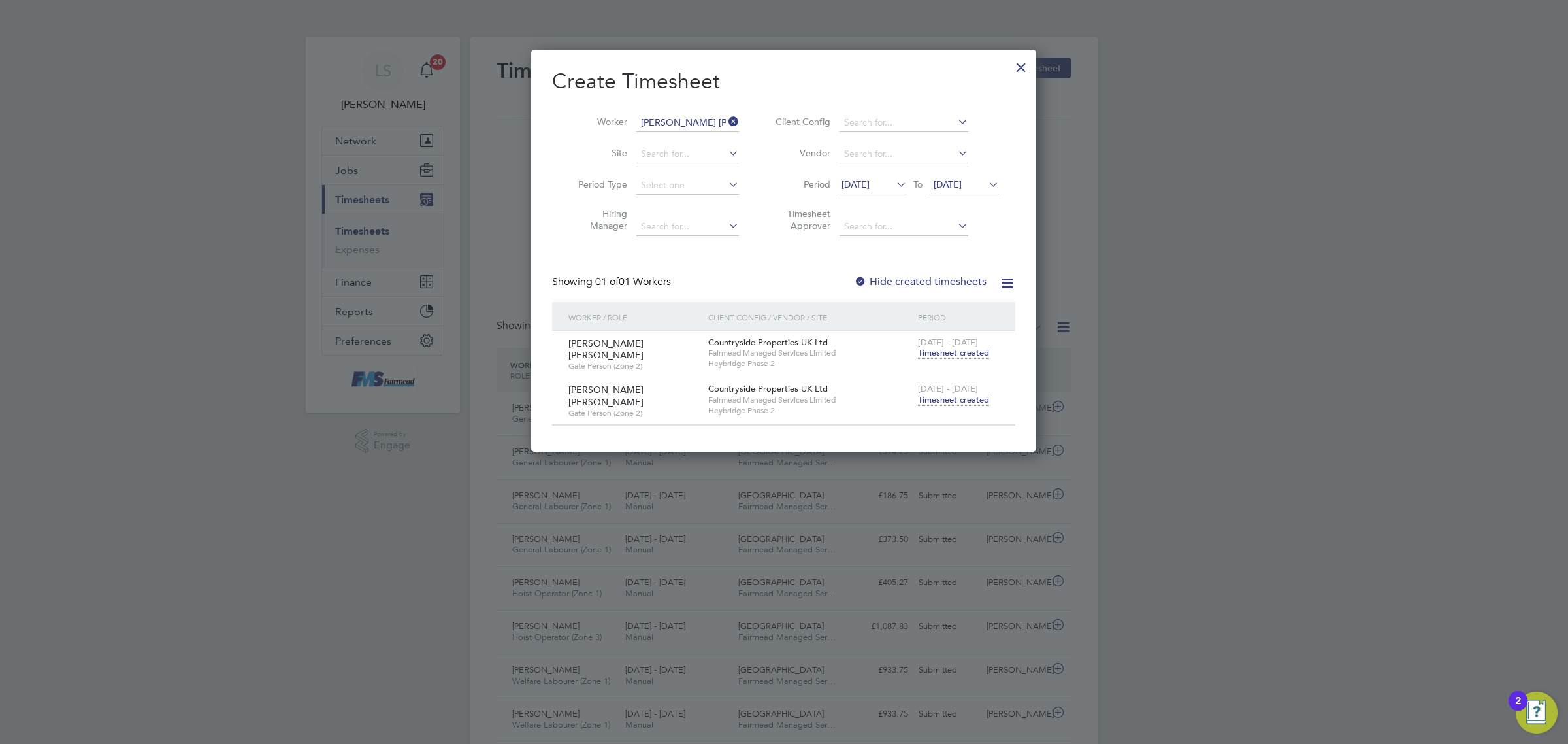
click at [953, 395] on span "Timesheet created" at bounding box center [953, 400] width 71 height 11
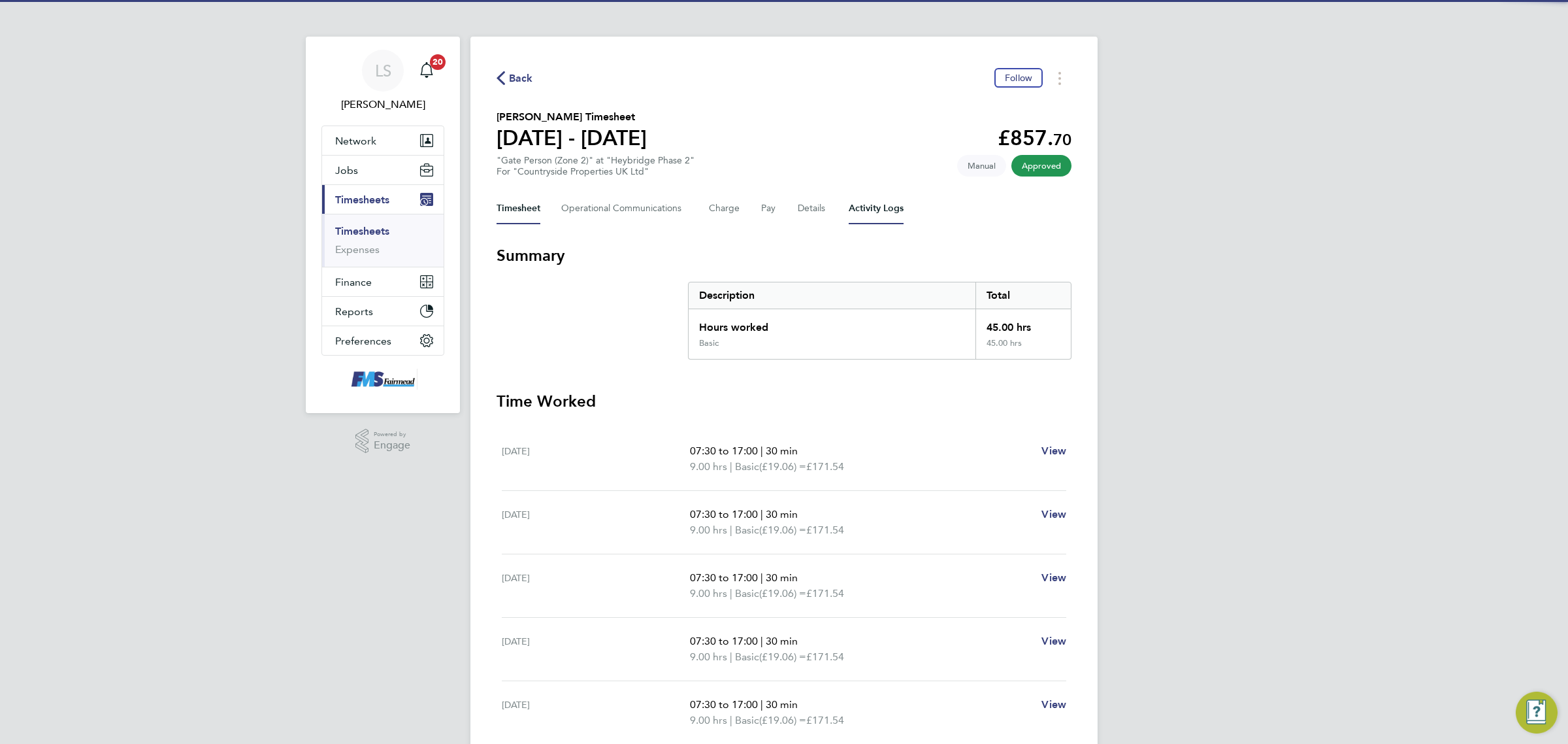
click at [880, 195] on Logs-tab "Activity Logs" at bounding box center [876, 209] width 55 height 31
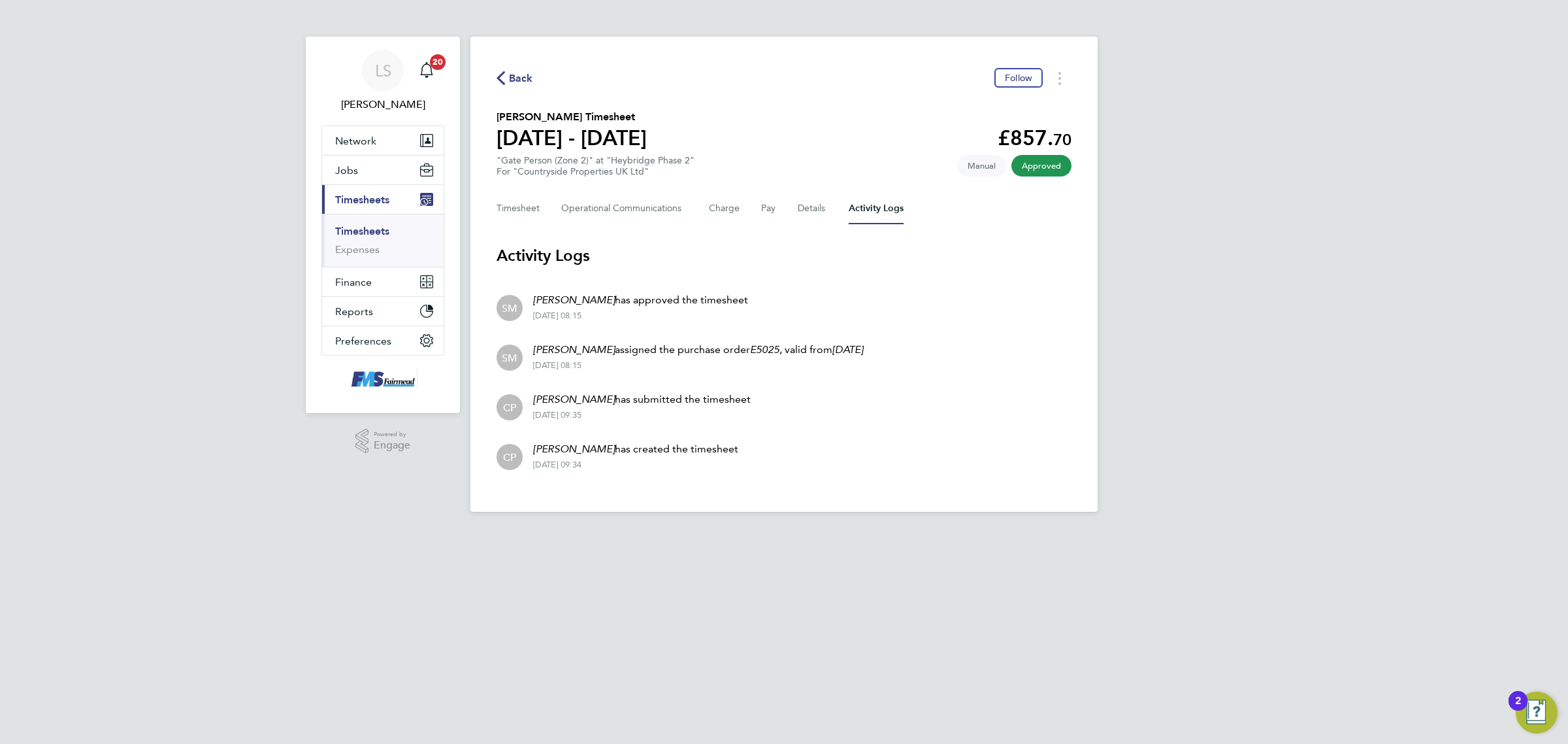
drag, startPoint x: 361, startPoint y: 220, endPoint x: 362, endPoint y: 231, distance: 11.0
click at [362, 223] on ul "Timesheets Expenses" at bounding box center [383, 240] width 122 height 53
click at [362, 236] on link "Timesheets" at bounding box center [362, 231] width 54 height 12
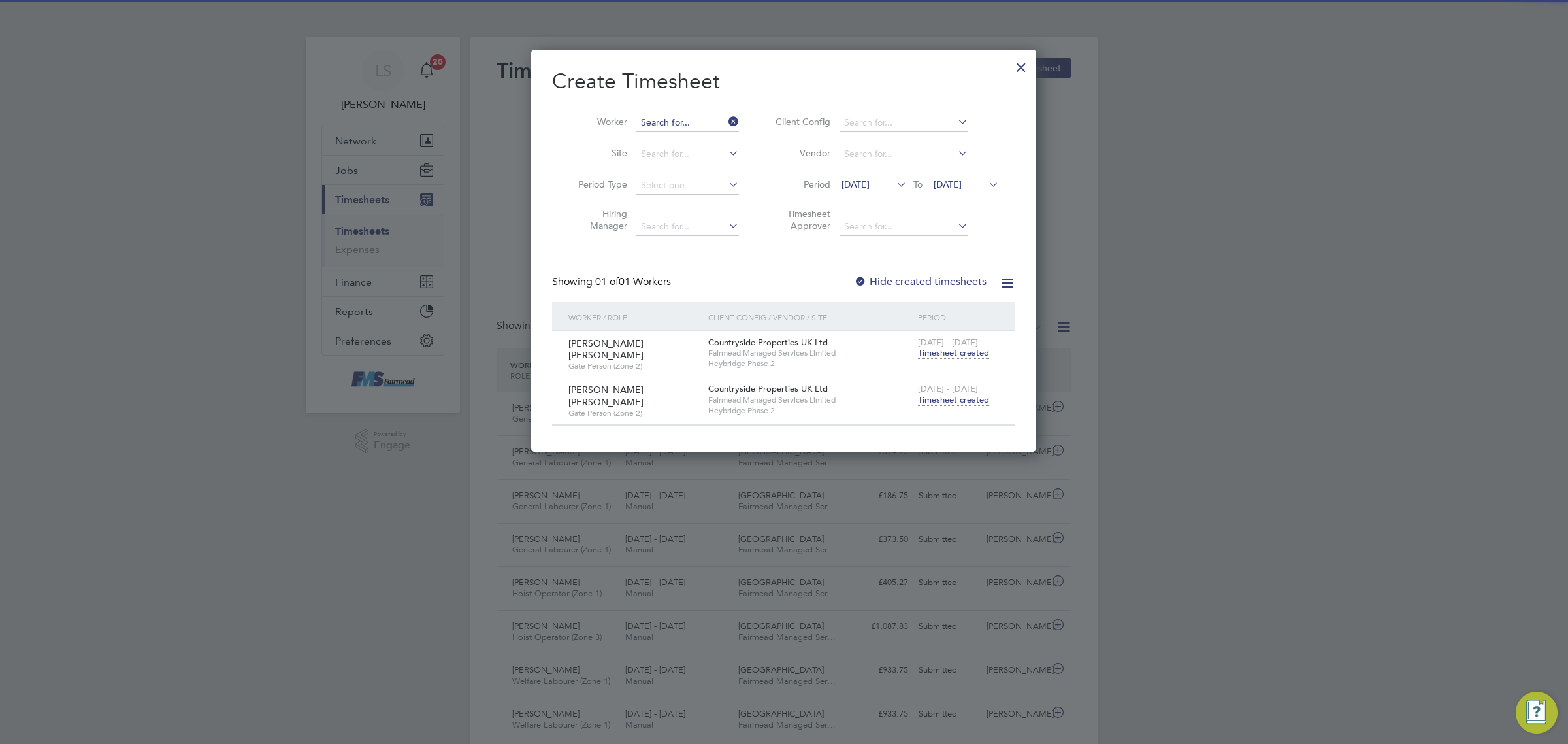
click at [672, 126] on input at bounding box center [687, 123] width 102 height 18
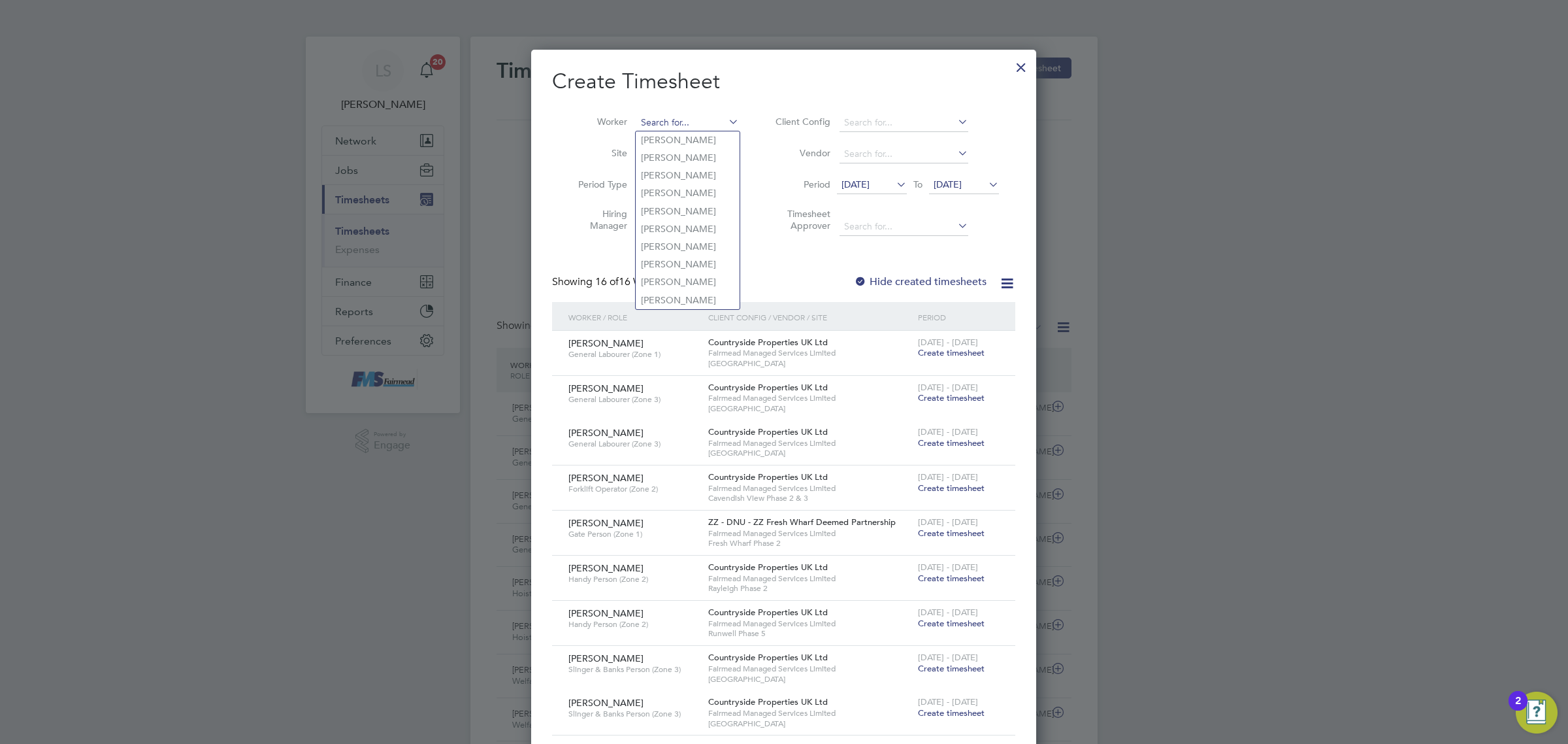
type input "s"
click at [674, 151] on li "[PERSON_NAME]" at bounding box center [687, 158] width 104 height 18
type input "[PERSON_NAME]"
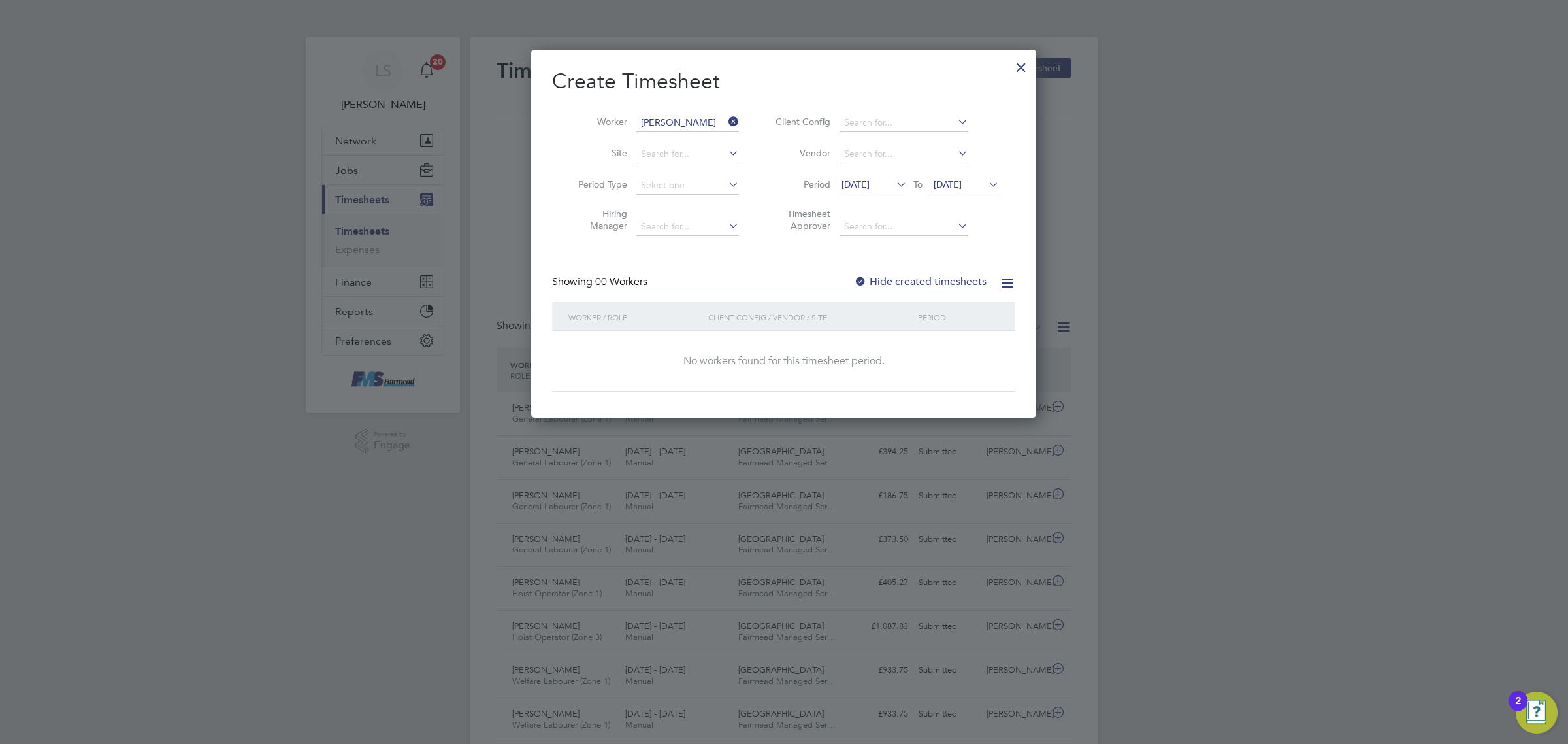
click at [937, 282] on label "Hide created timesheets" at bounding box center [920, 282] width 133 height 13
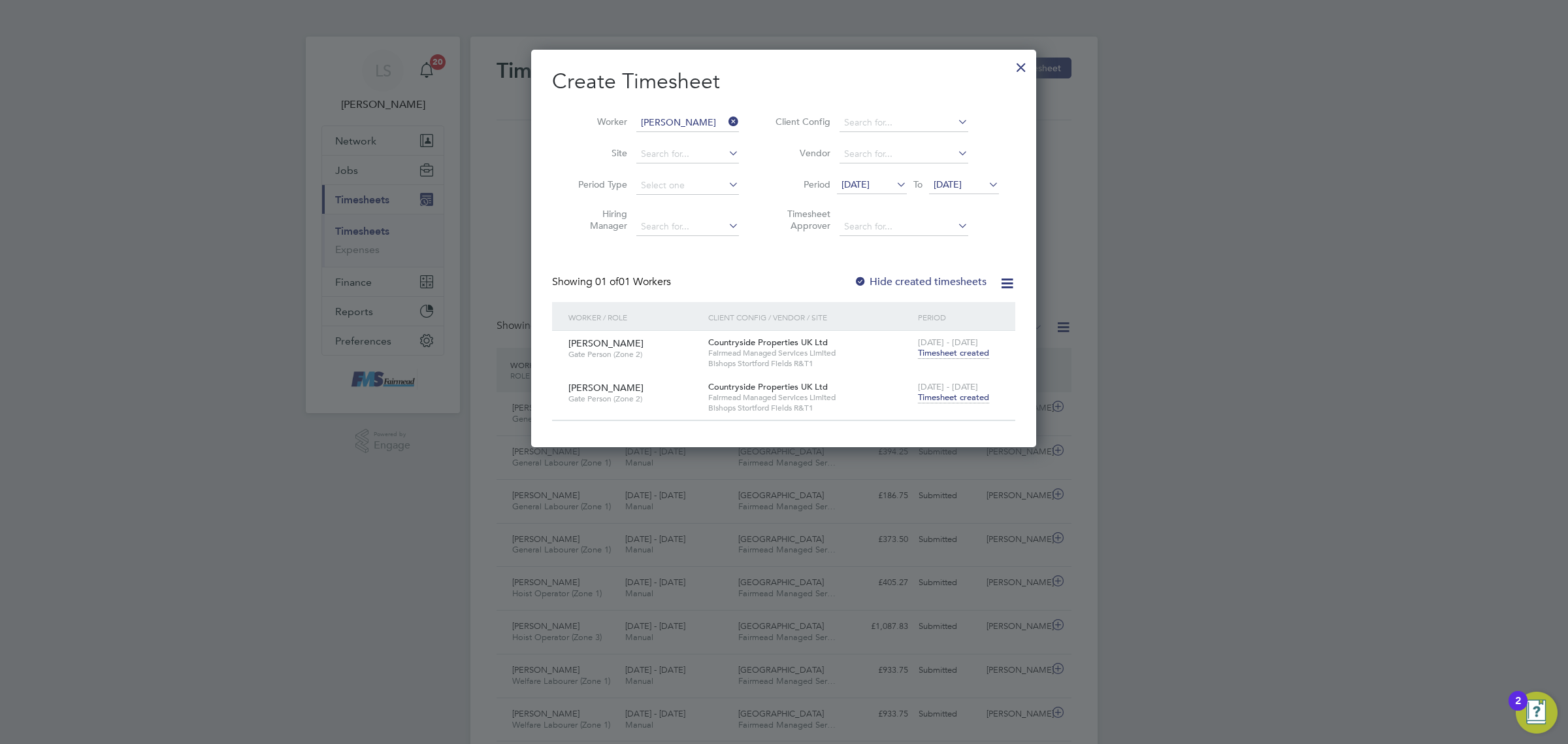
click at [951, 395] on span "Timesheet created" at bounding box center [953, 398] width 71 height 11
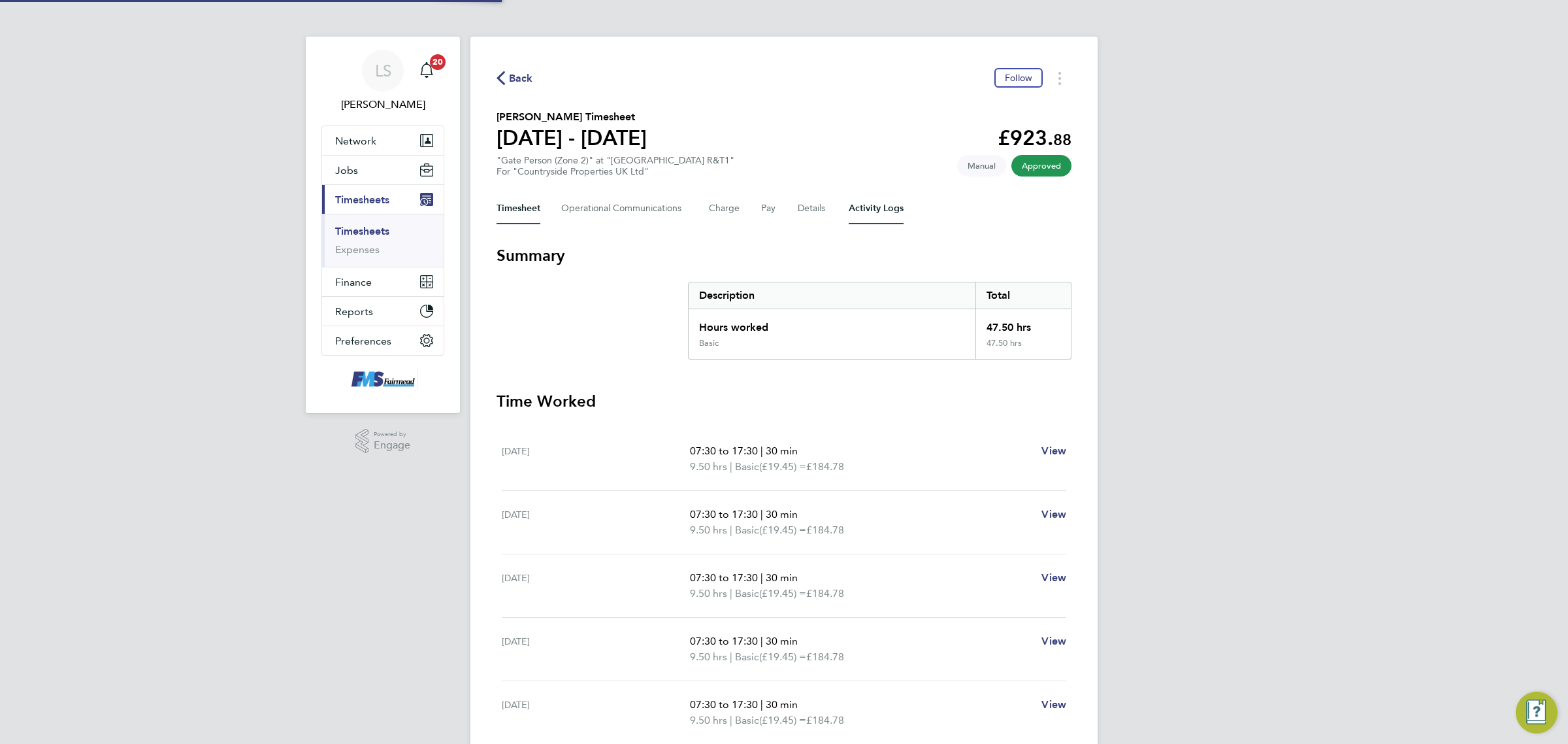
click at [889, 200] on Logs-tab "Activity Logs" at bounding box center [876, 209] width 55 height 31
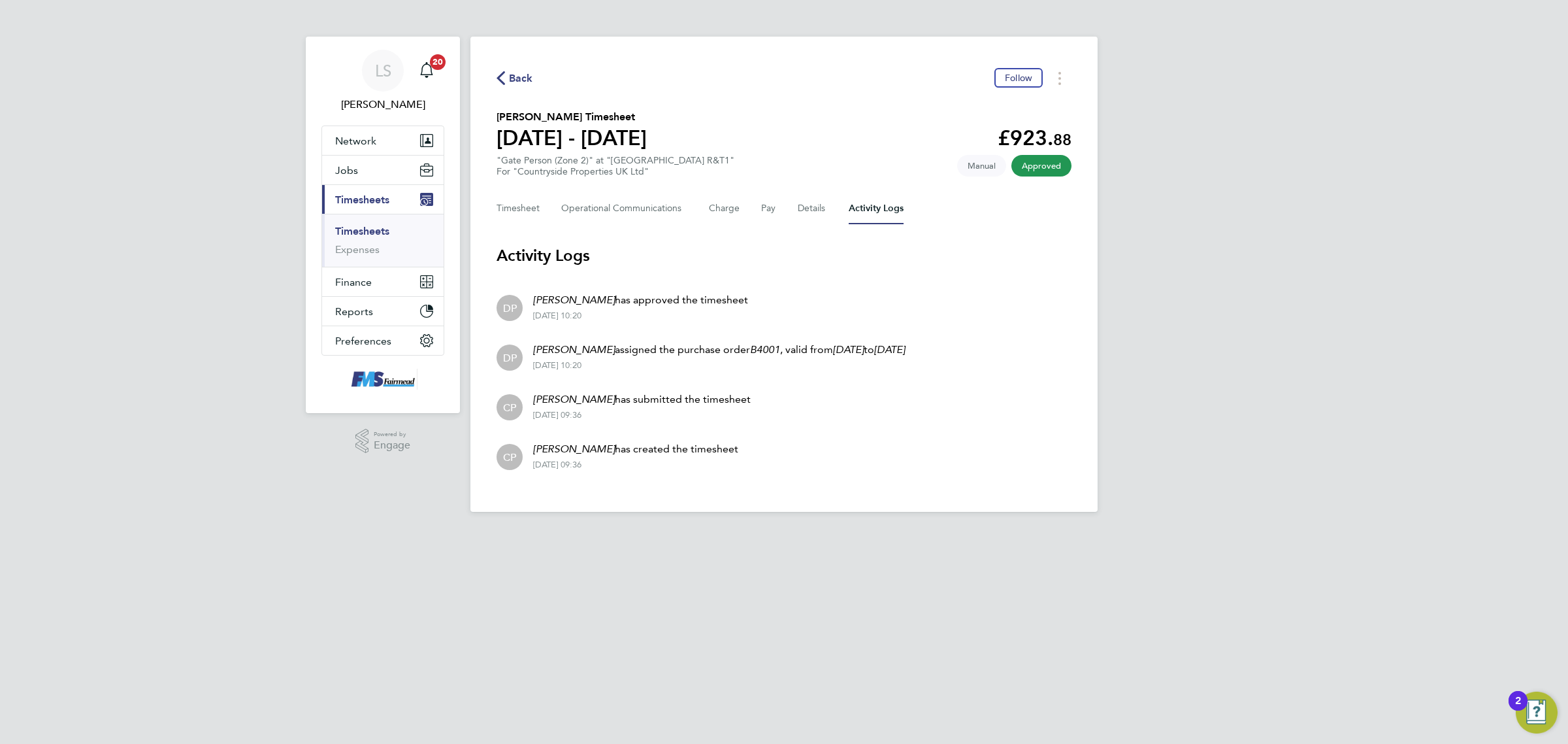
click at [386, 231] on link "Timesheets" at bounding box center [362, 231] width 54 height 12
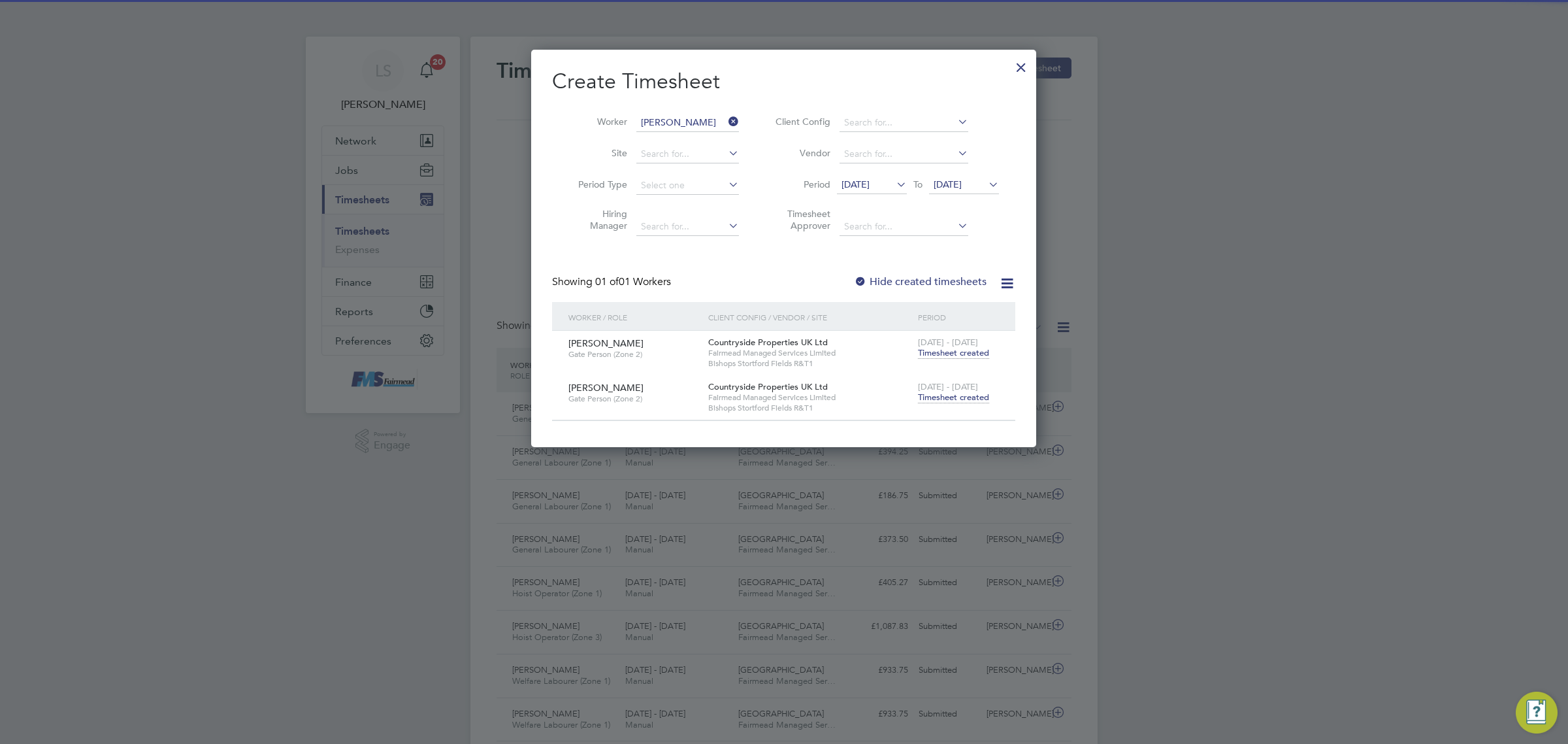
click at [1025, 65] on div at bounding box center [1021, 64] width 24 height 24
